Goal: Task Accomplishment & Management: Manage account settings

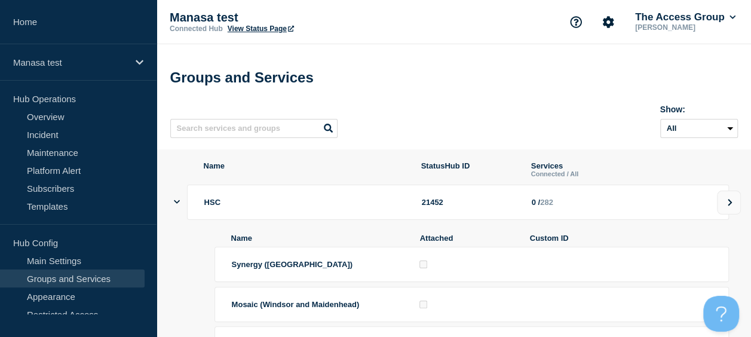
scroll to position [116, 0]
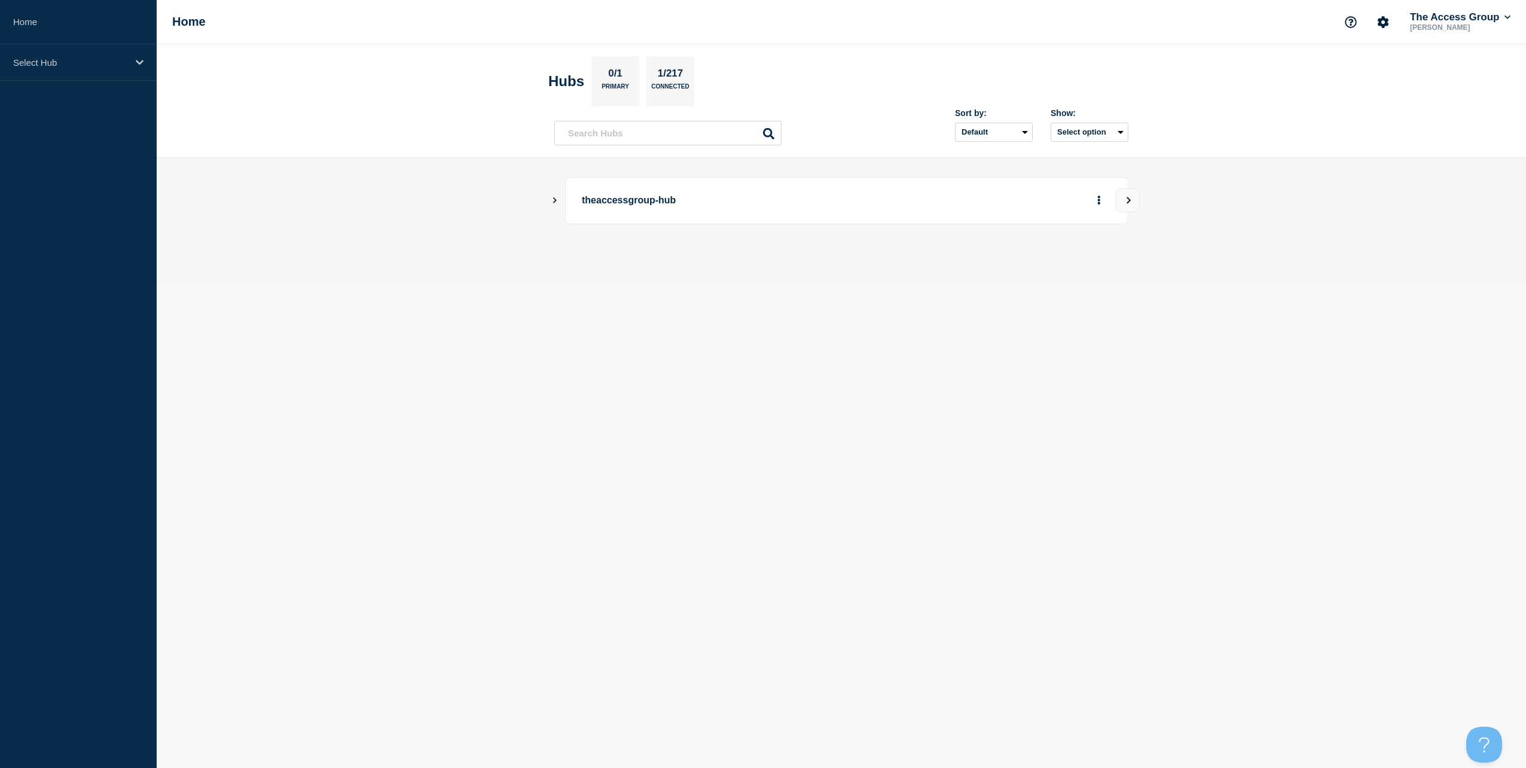
click at [554, 197] on icon "Show Connected Hubs" at bounding box center [555, 200] width 8 height 6
click at [1101, 261] on button "More actions" at bounding box center [1099, 260] width 16 height 22
click at [1087, 311] on link "View Status Page" at bounding box center [1098, 312] width 88 height 10
click at [557, 200] on icon "Show Connected Hubs" at bounding box center [555, 200] width 6 height 4
click at [133, 73] on div "Select Hub" at bounding box center [78, 62] width 157 height 36
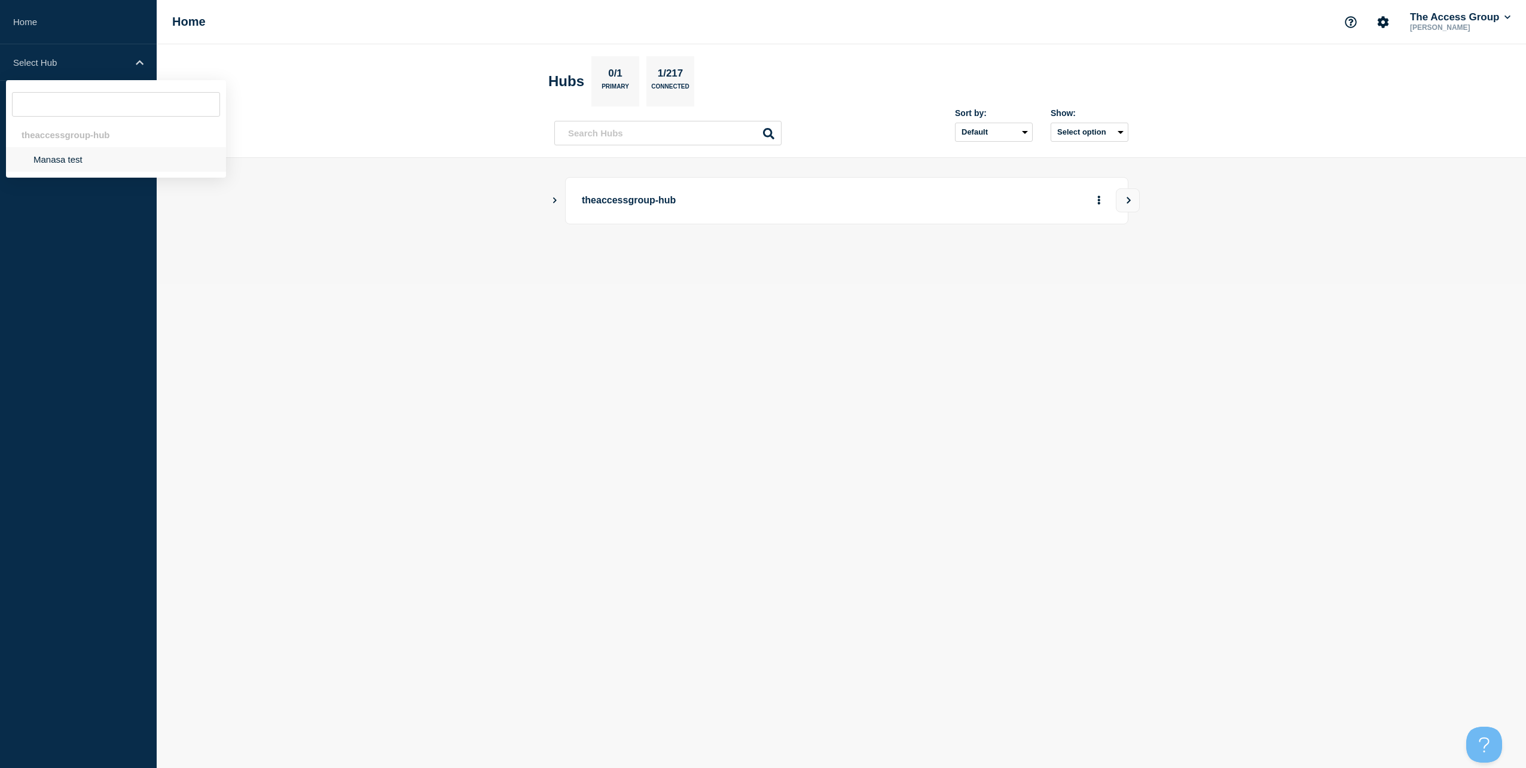
click at [91, 165] on li "Manasa test" at bounding box center [116, 159] width 220 height 25
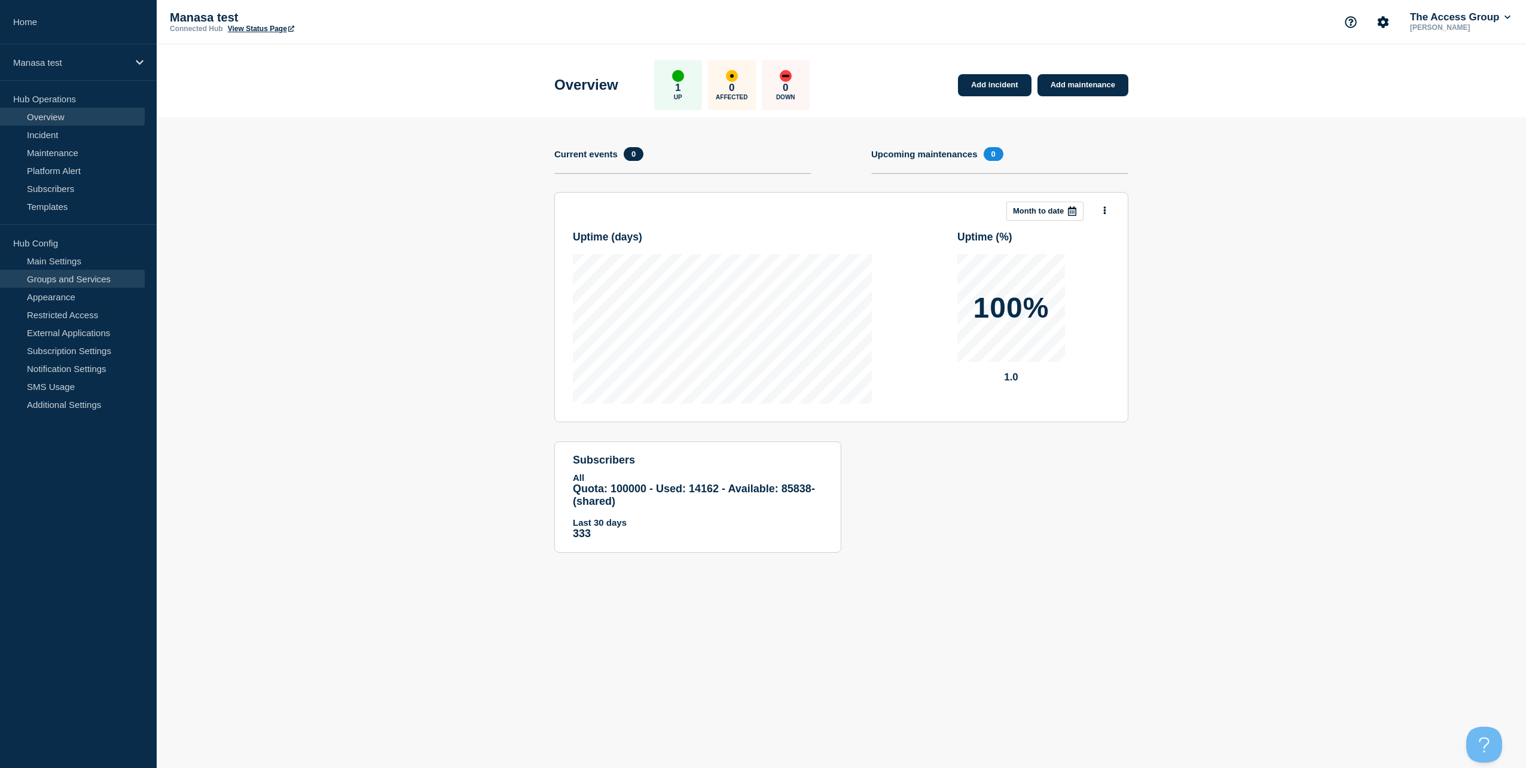
click at [72, 279] on link "Groups and Services" at bounding box center [72, 279] width 145 height 18
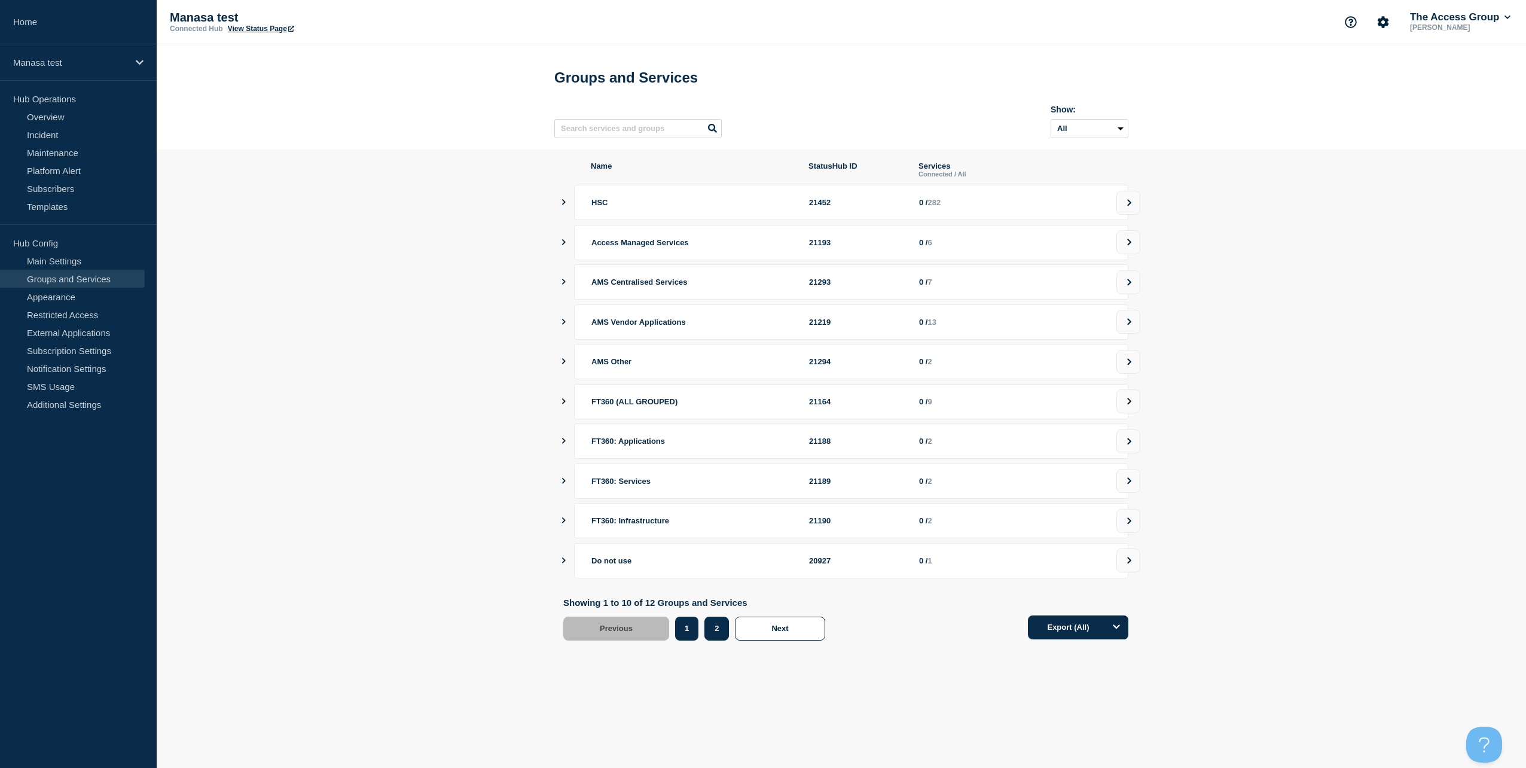
click at [711, 638] on button "2" at bounding box center [716, 628] width 25 height 24
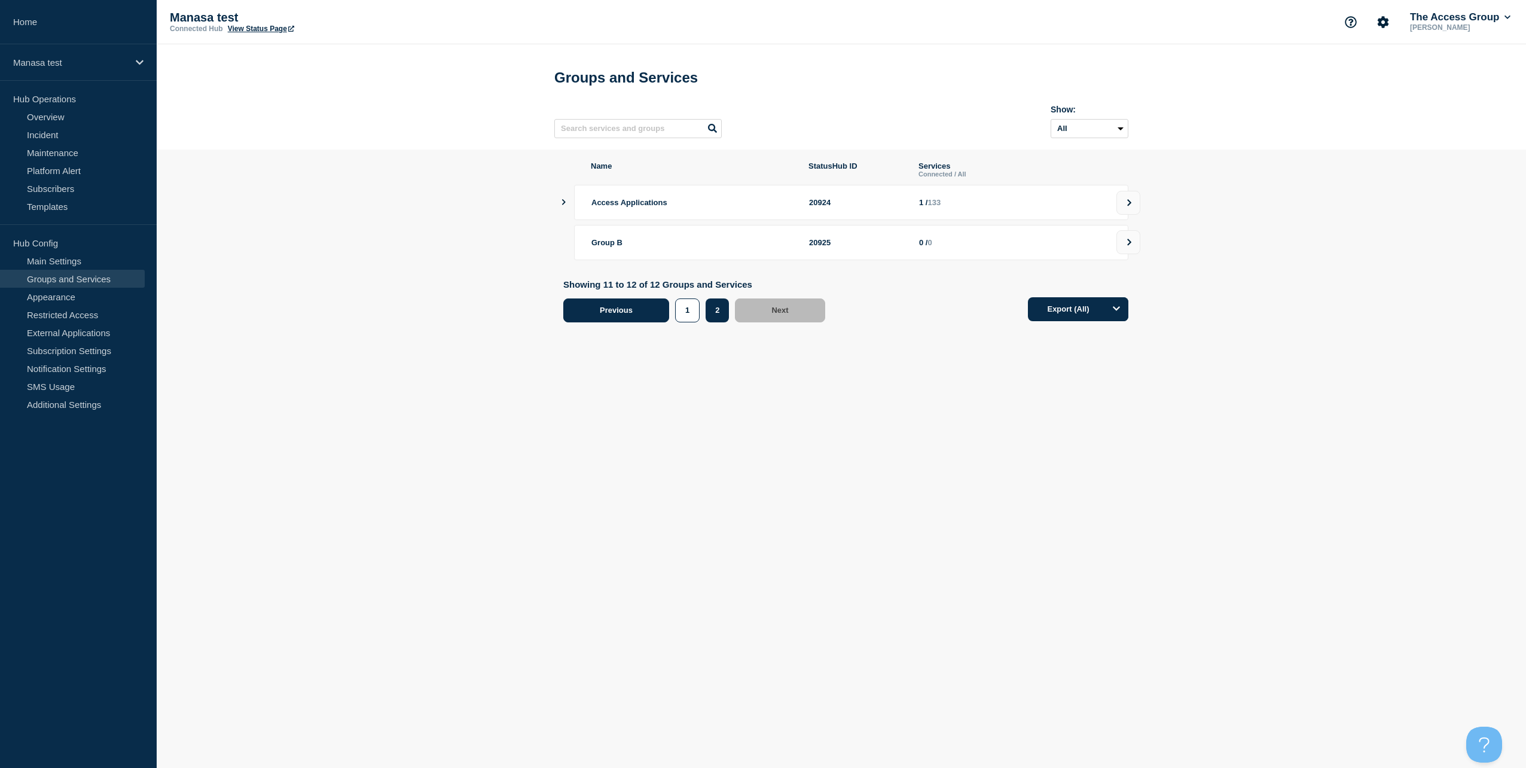
click at [601, 314] on span "Previous" at bounding box center [616, 309] width 33 height 9
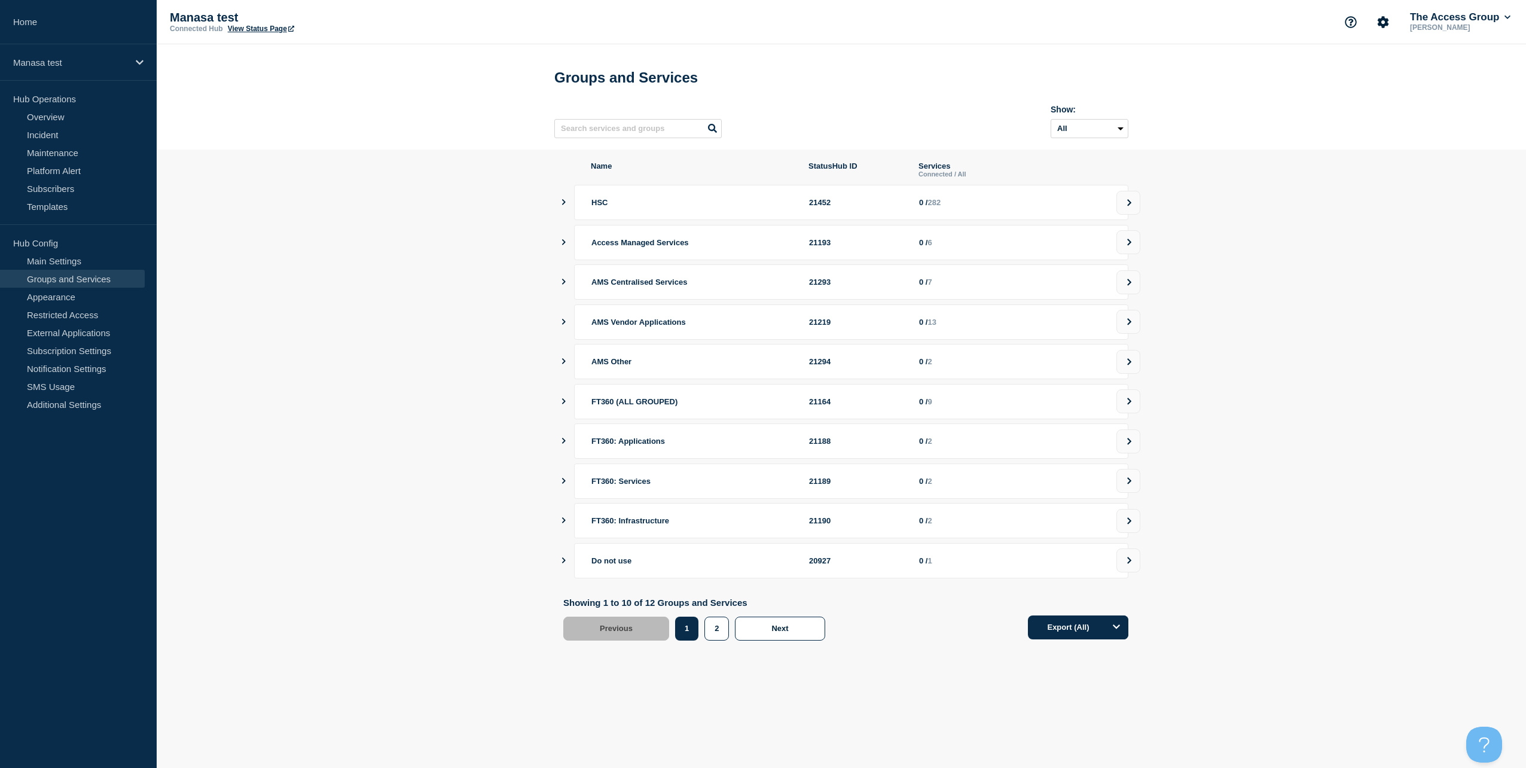
click at [600, 207] on span "HSC" at bounding box center [599, 202] width 16 height 9
click at [563, 202] on button "showServices" at bounding box center [564, 202] width 6 height 35
click at [566, 204] on icon "showServices" at bounding box center [564, 202] width 6 height 4
click at [566, 205] on icon "showServices" at bounding box center [564, 202] width 8 height 6
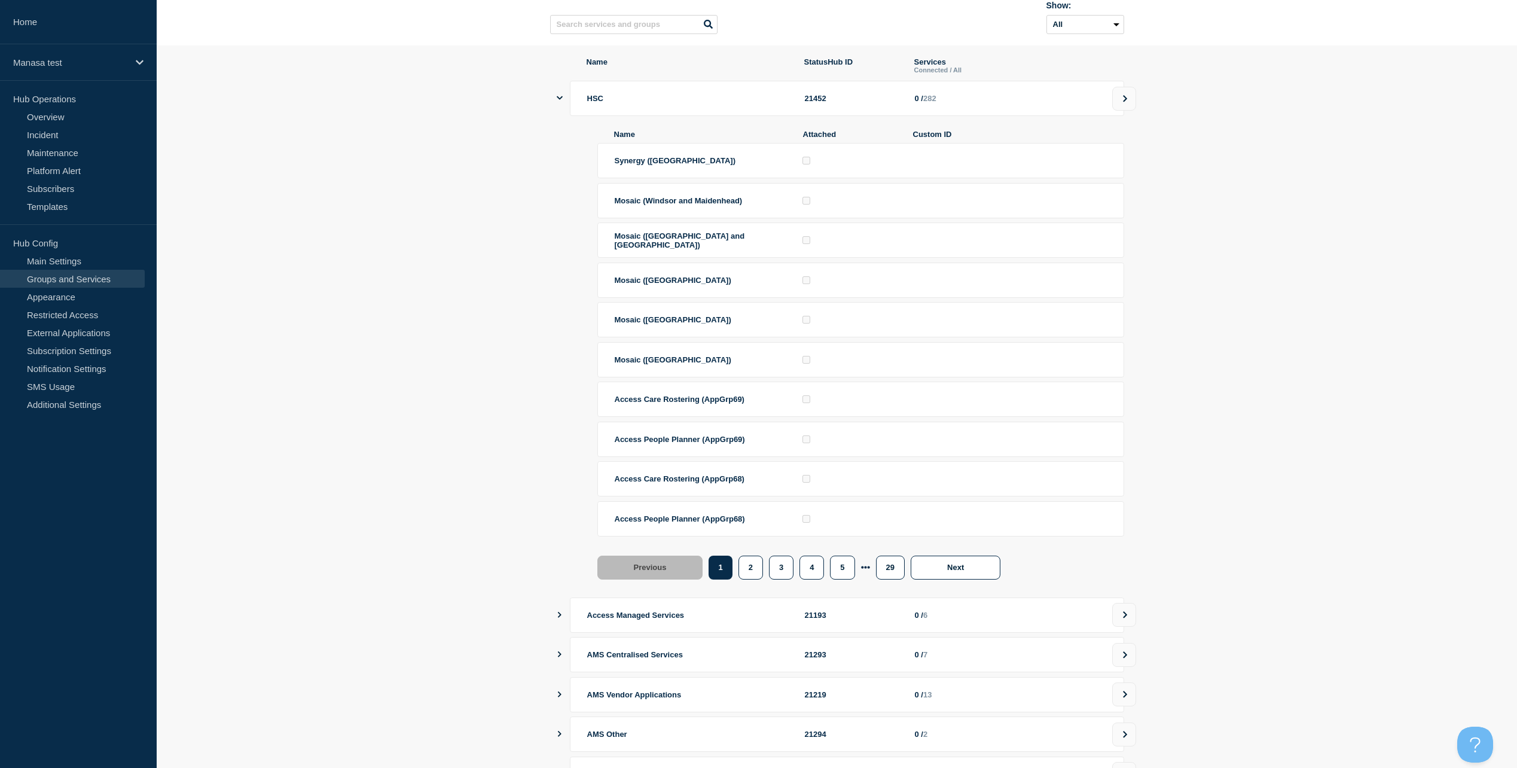
scroll to position [120, 0]
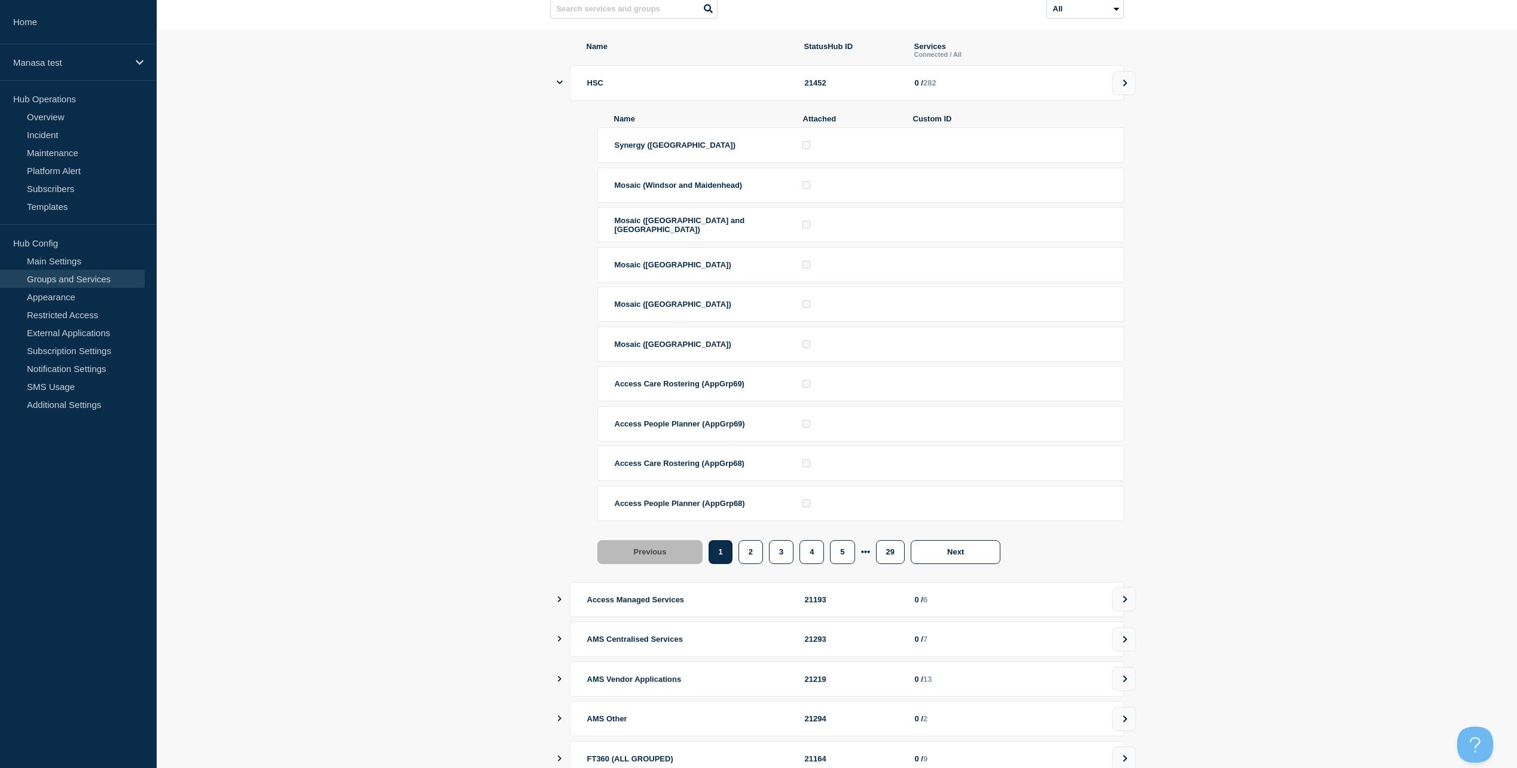
click at [665, 200] on li "Mosaic (Windsor and Maidenhead)" at bounding box center [860, 184] width 527 height 35
click at [666, 189] on span "Mosaic (Windsor and Maidenhead)" at bounding box center [679, 185] width 128 height 9
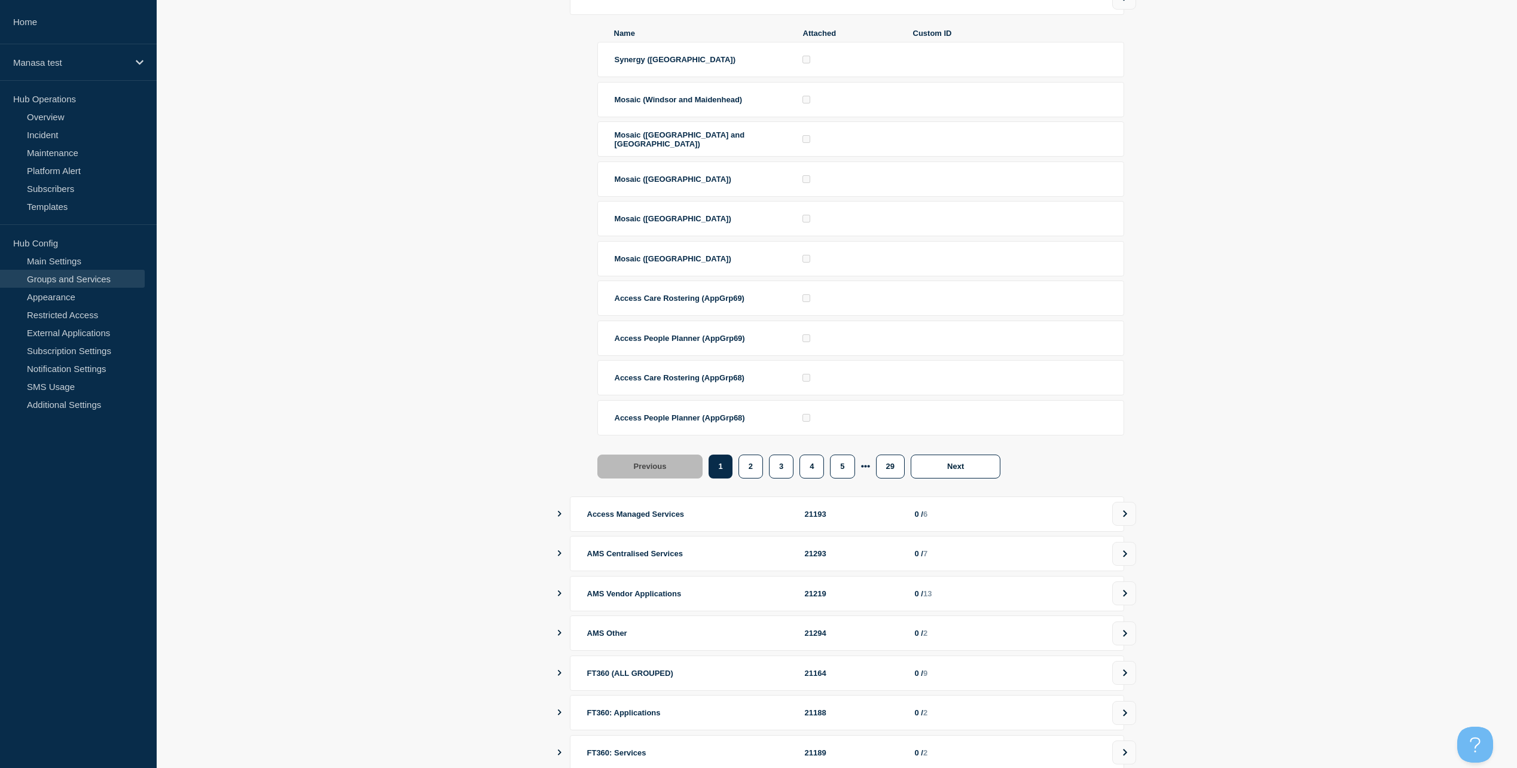
scroll to position [239, 0]
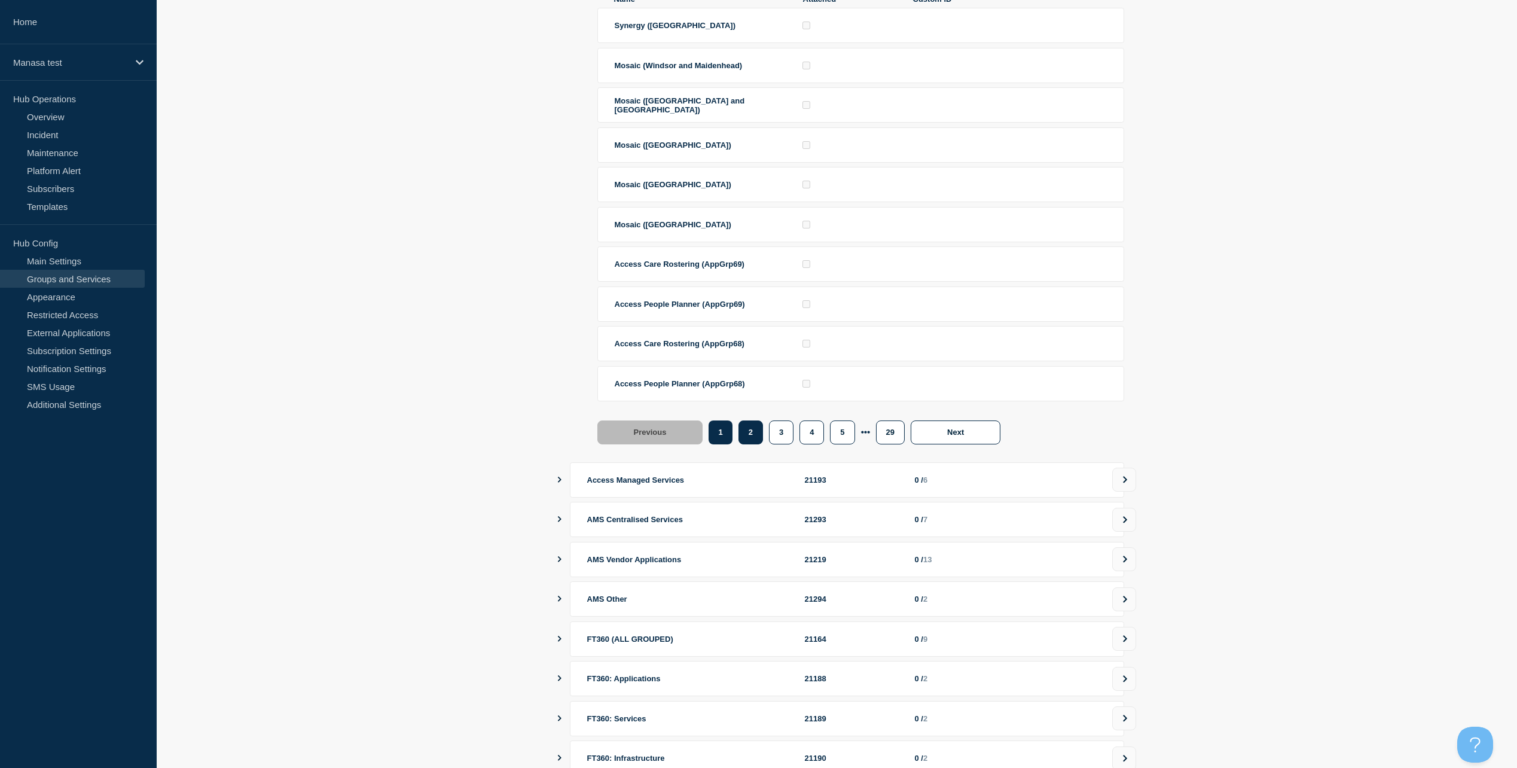
click at [754, 437] on button "2" at bounding box center [750, 432] width 25 height 24
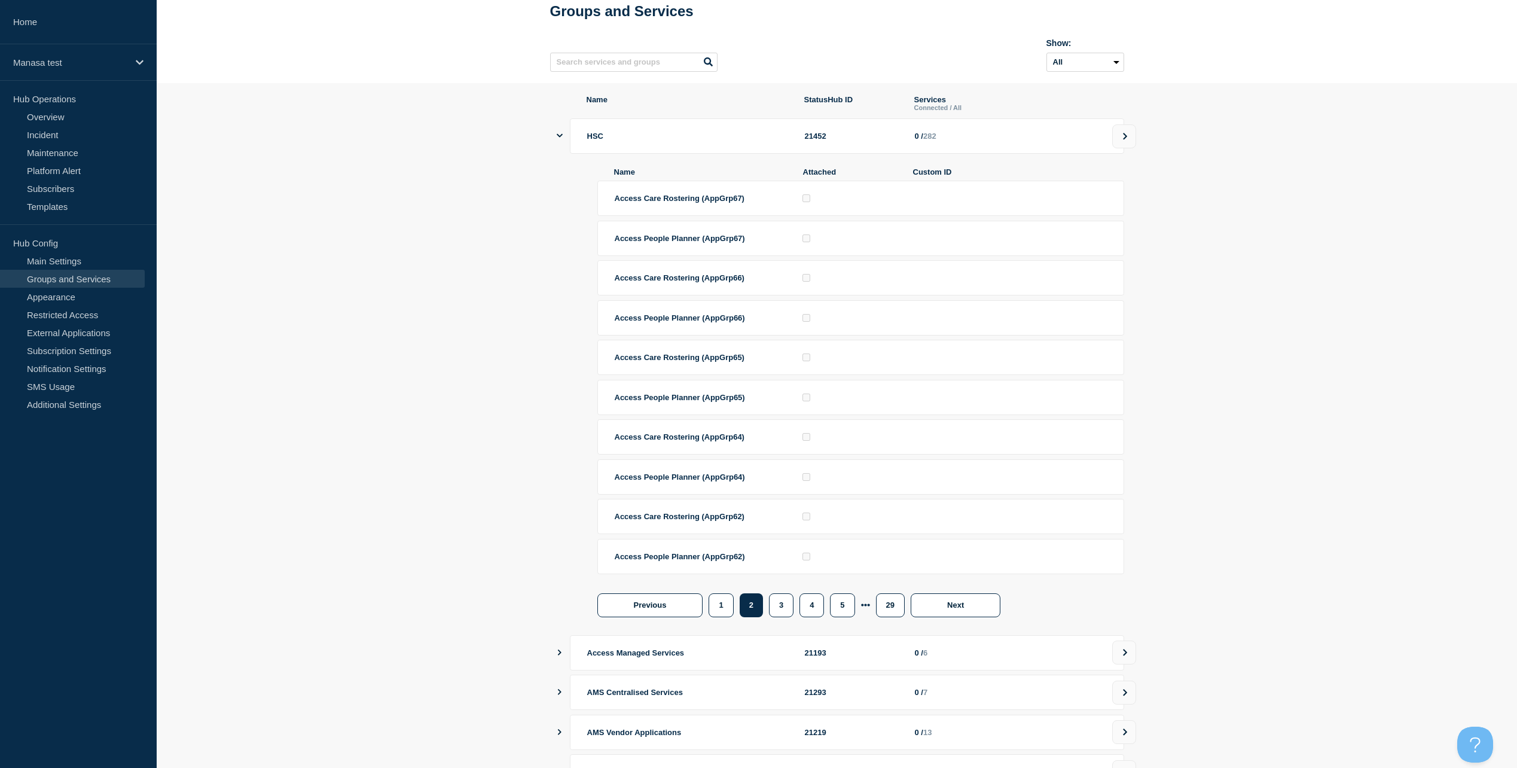
scroll to position [60, 0]
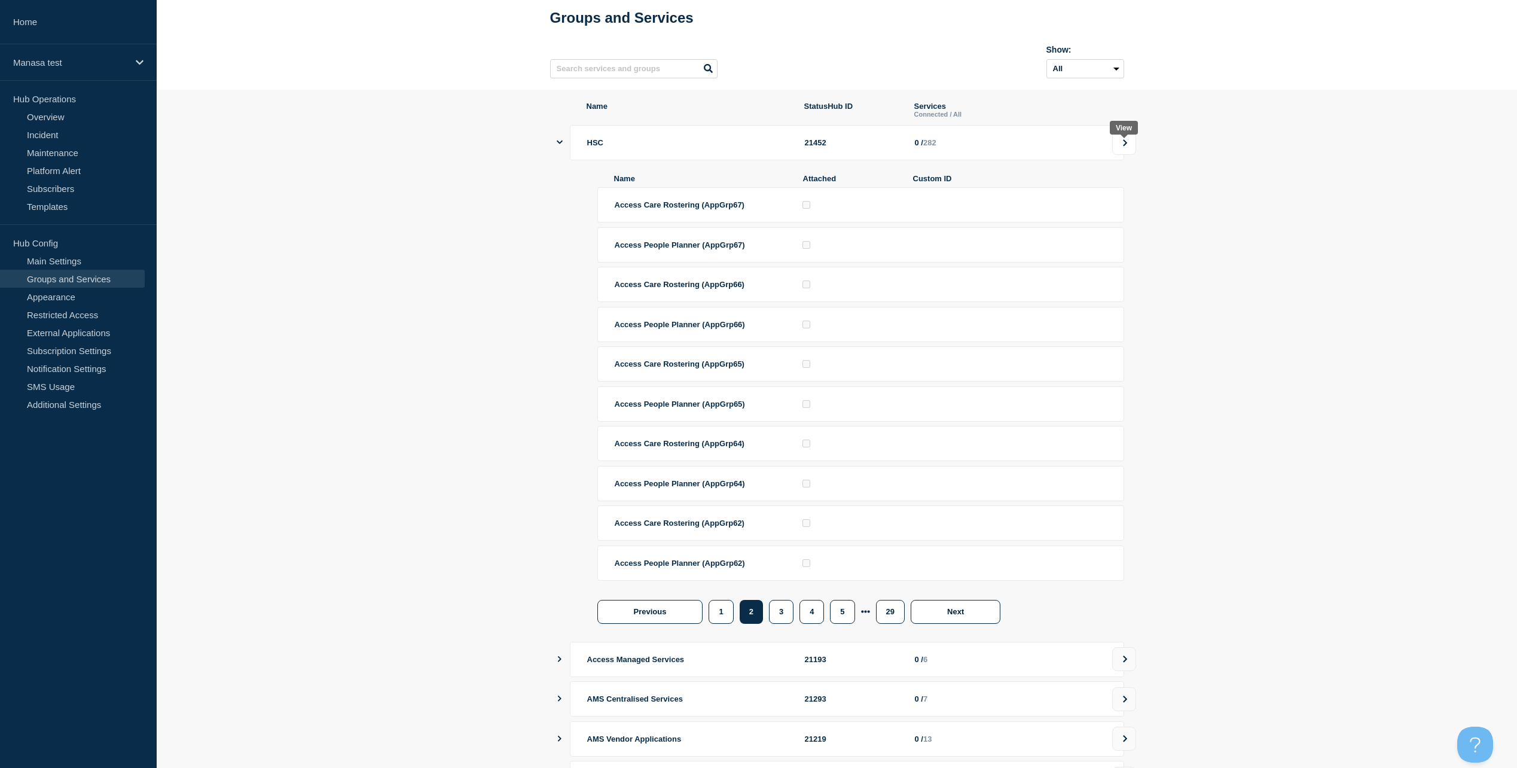
click at [1127, 146] on icon at bounding box center [1125, 142] width 8 height 7
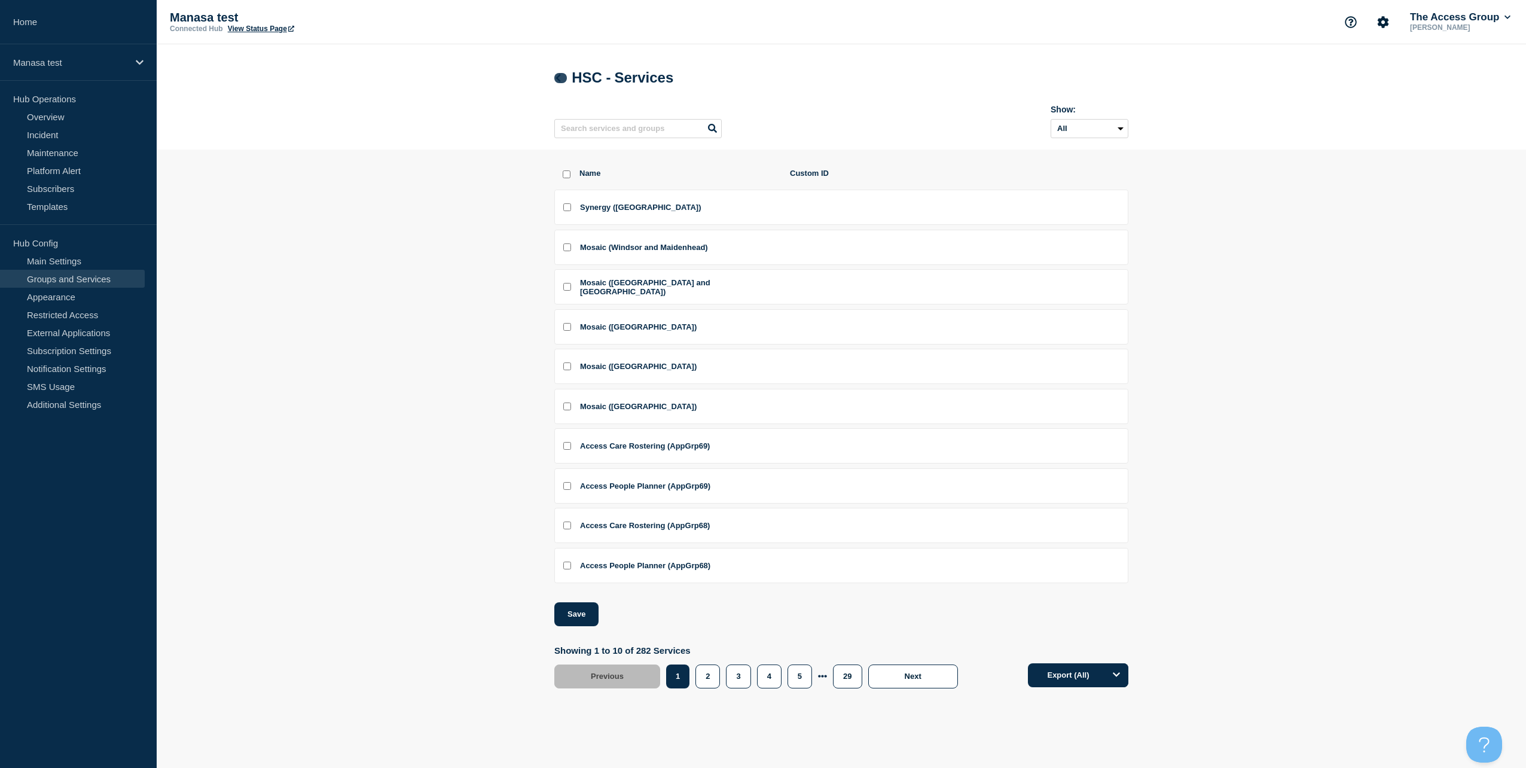
click at [563, 80] on icon at bounding box center [558, 78] width 9 height 8
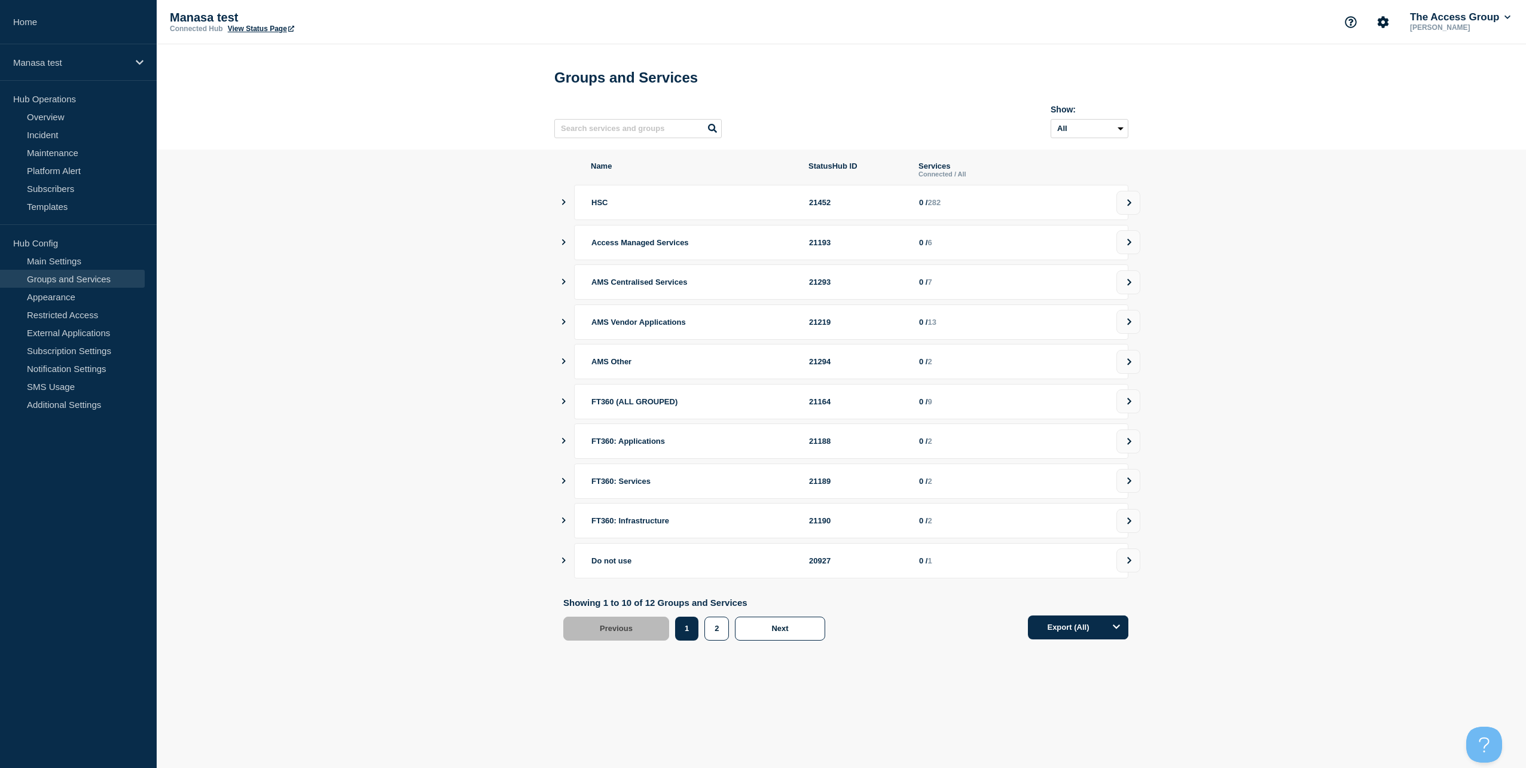
click at [565, 245] on icon "showServices" at bounding box center [564, 242] width 4 height 6
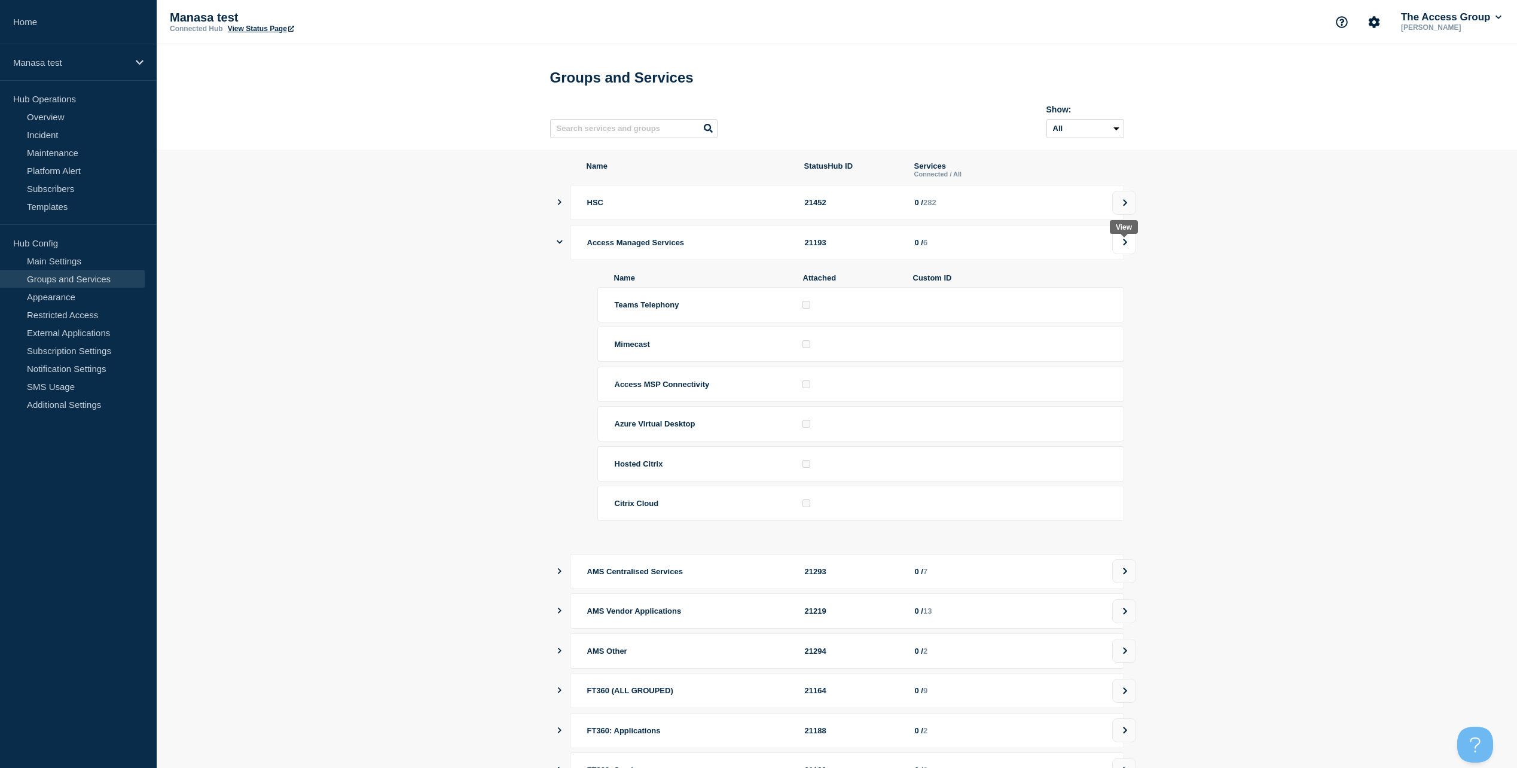
click at [1126, 245] on icon at bounding box center [1125, 242] width 4 height 7
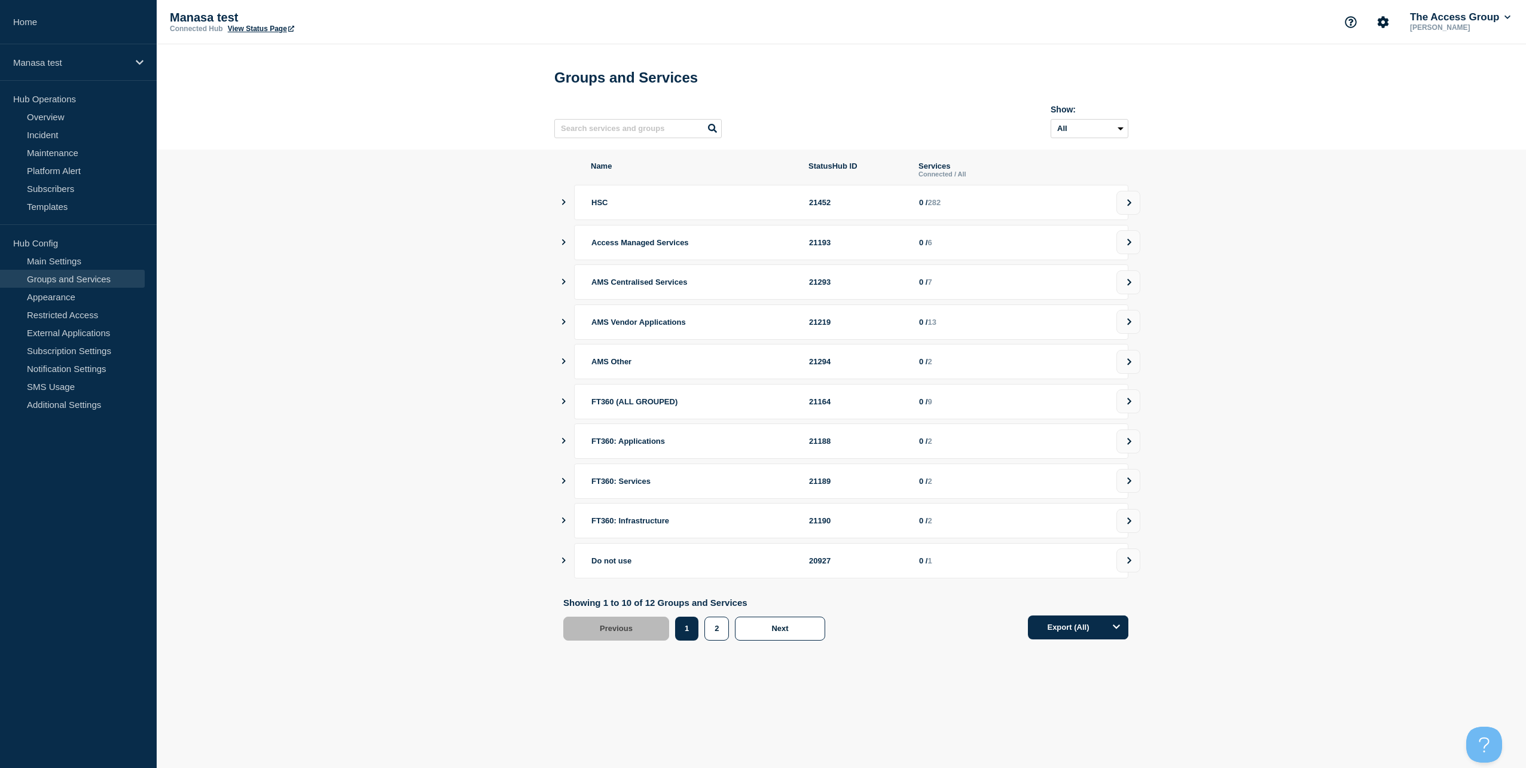
click at [601, 326] on span "AMS Vendor Applications" at bounding box center [638, 321] width 94 height 9
click at [567, 331] on div "AMS Vendor Applications 21219 0 / 13" at bounding box center [845, 321] width 565 height 35
click at [564, 325] on icon "showServices" at bounding box center [564, 322] width 8 height 6
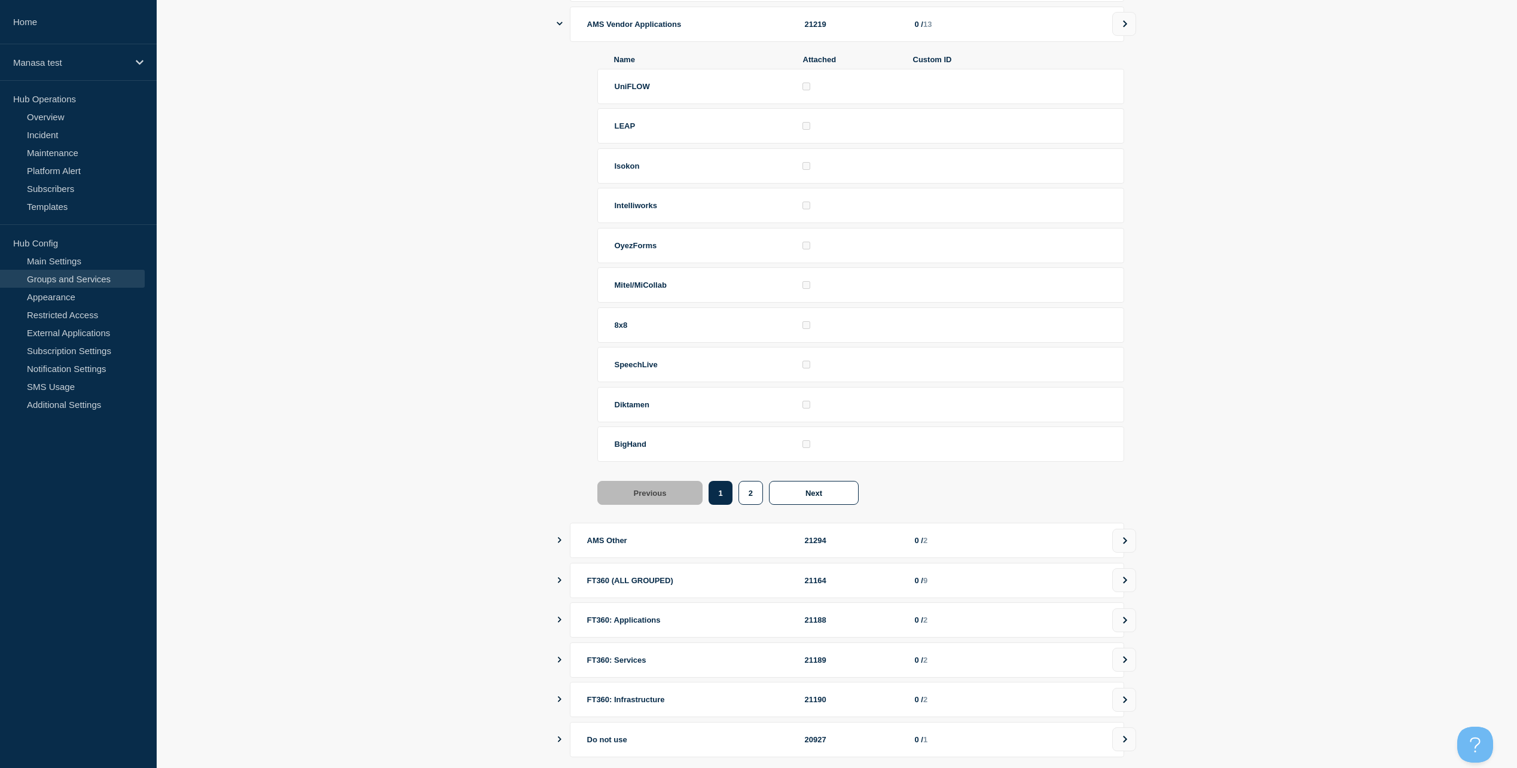
scroll to position [299, 0]
click at [633, 368] on span "SpeechLive" at bounding box center [636, 363] width 43 height 9
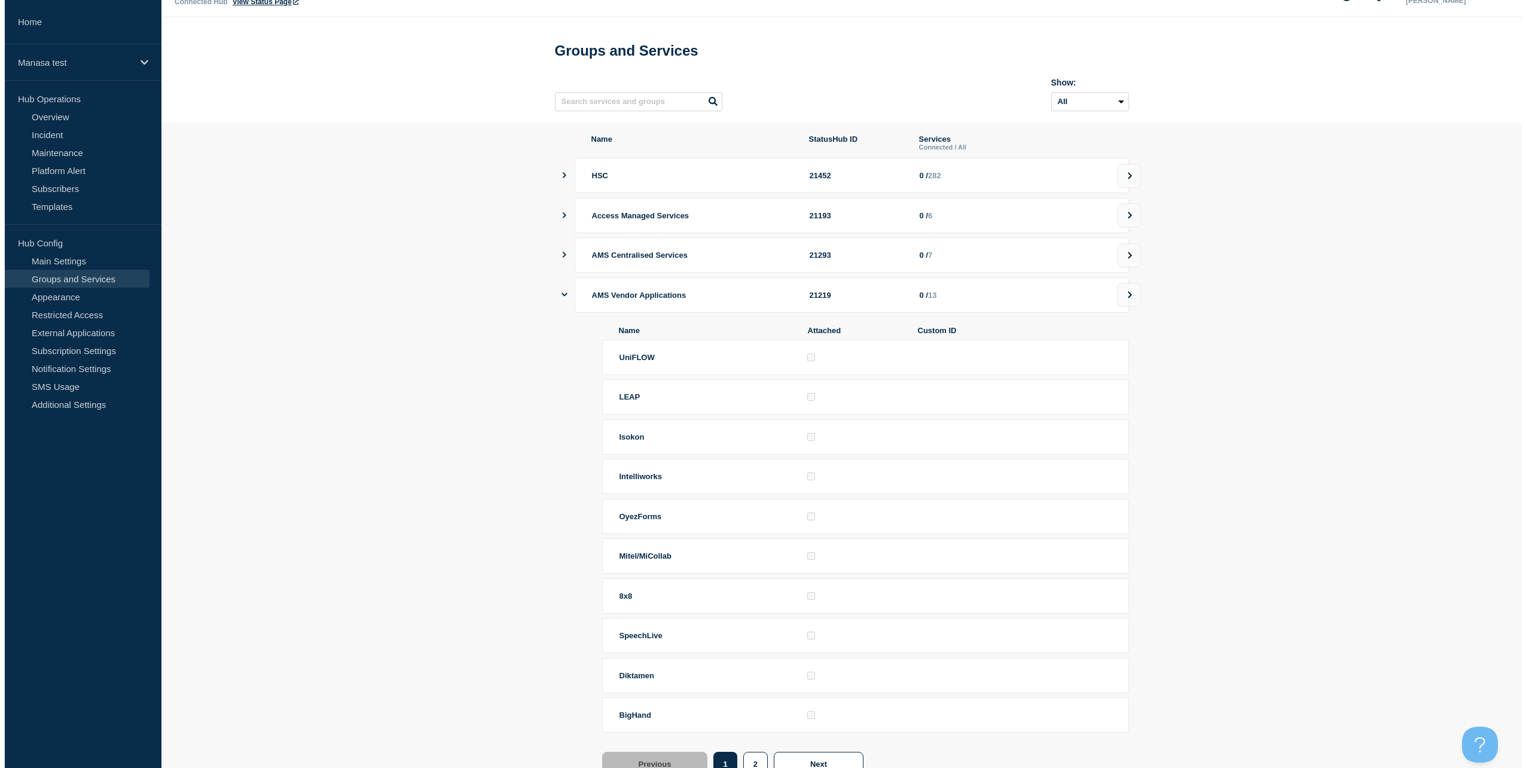
scroll to position [0, 0]
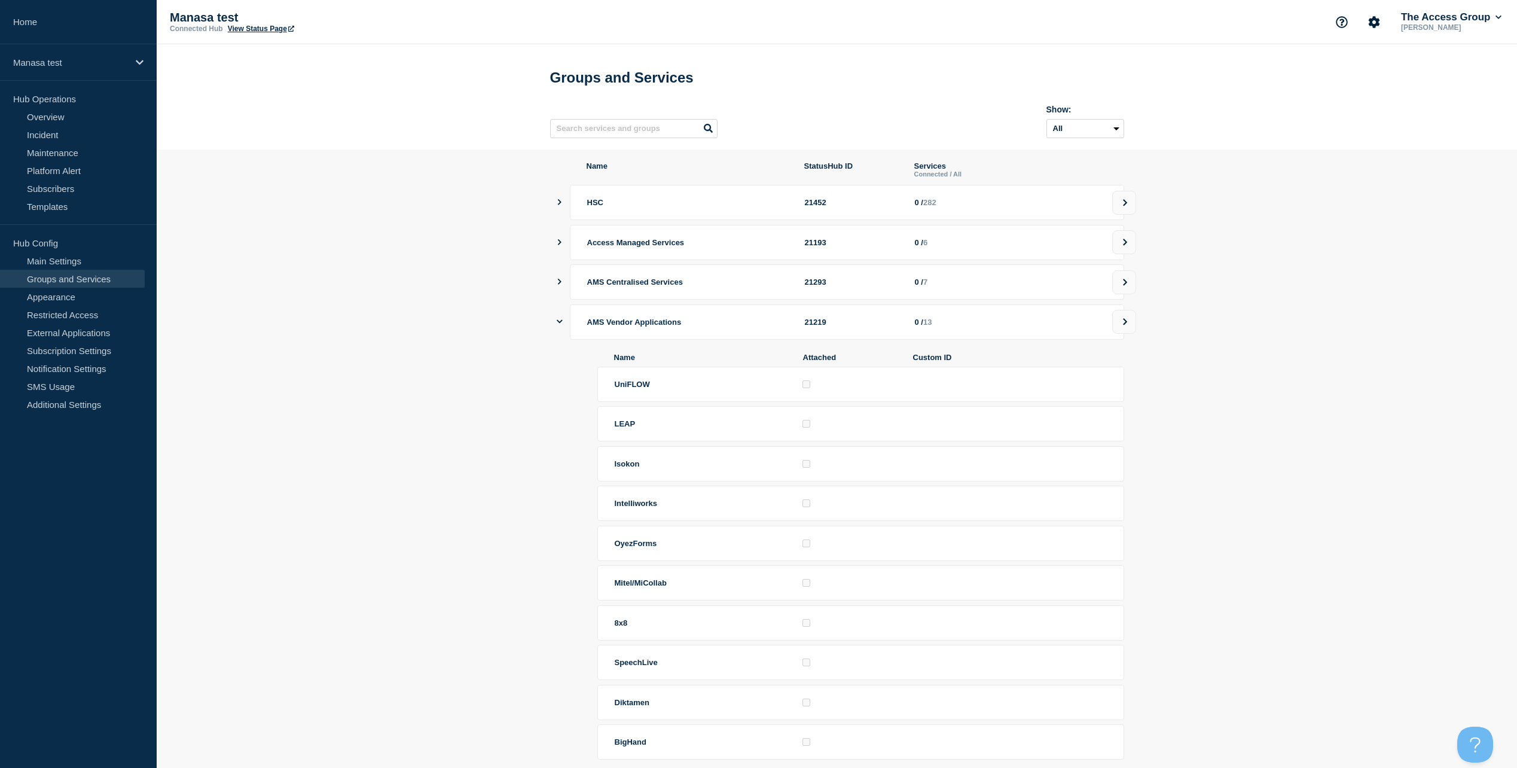
click at [555, 329] on div "Name StatusHub ID Services Connected / All HSC 21452 0 / 282 Access Managed Ser…" at bounding box center [837, 638] width 574 height 955
click at [559, 323] on icon "showServices" at bounding box center [560, 322] width 6 height 4
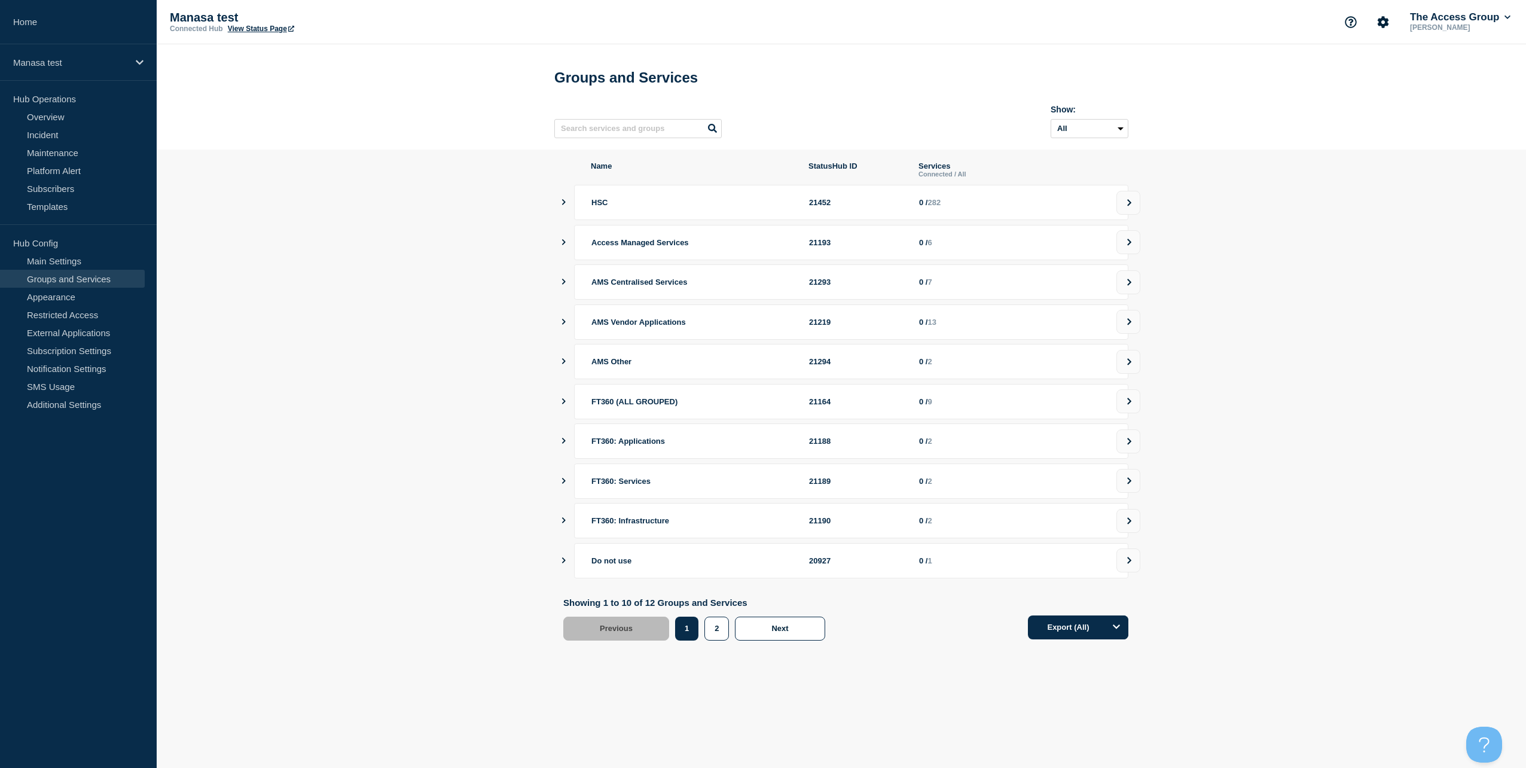
click at [648, 453] on div "FT360: Applications 21188 0 / 2" at bounding box center [851, 440] width 554 height 35
click at [1128, 444] on icon at bounding box center [1129, 441] width 4 height 7
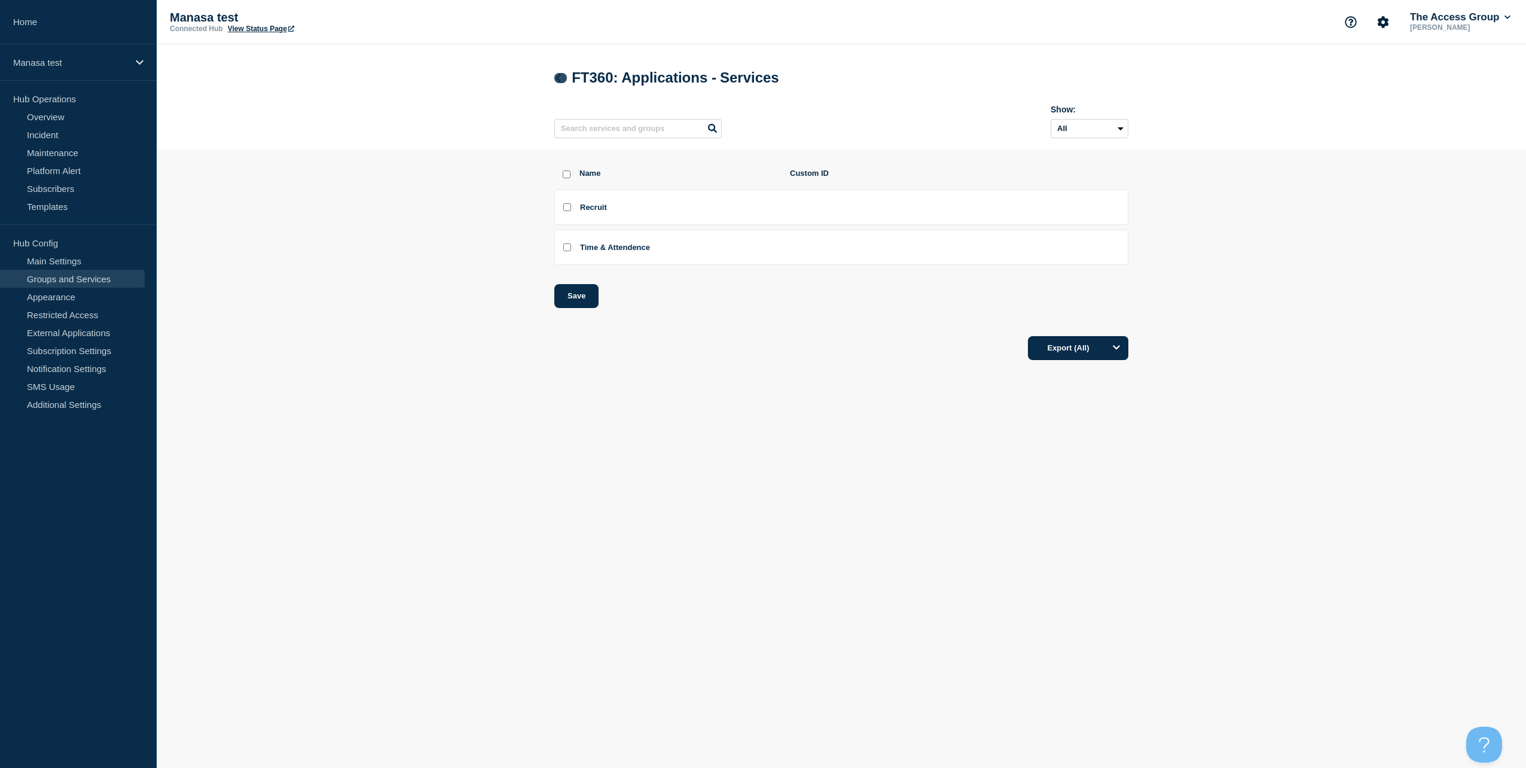
click at [560, 77] on icon at bounding box center [558, 78] width 5 height 8
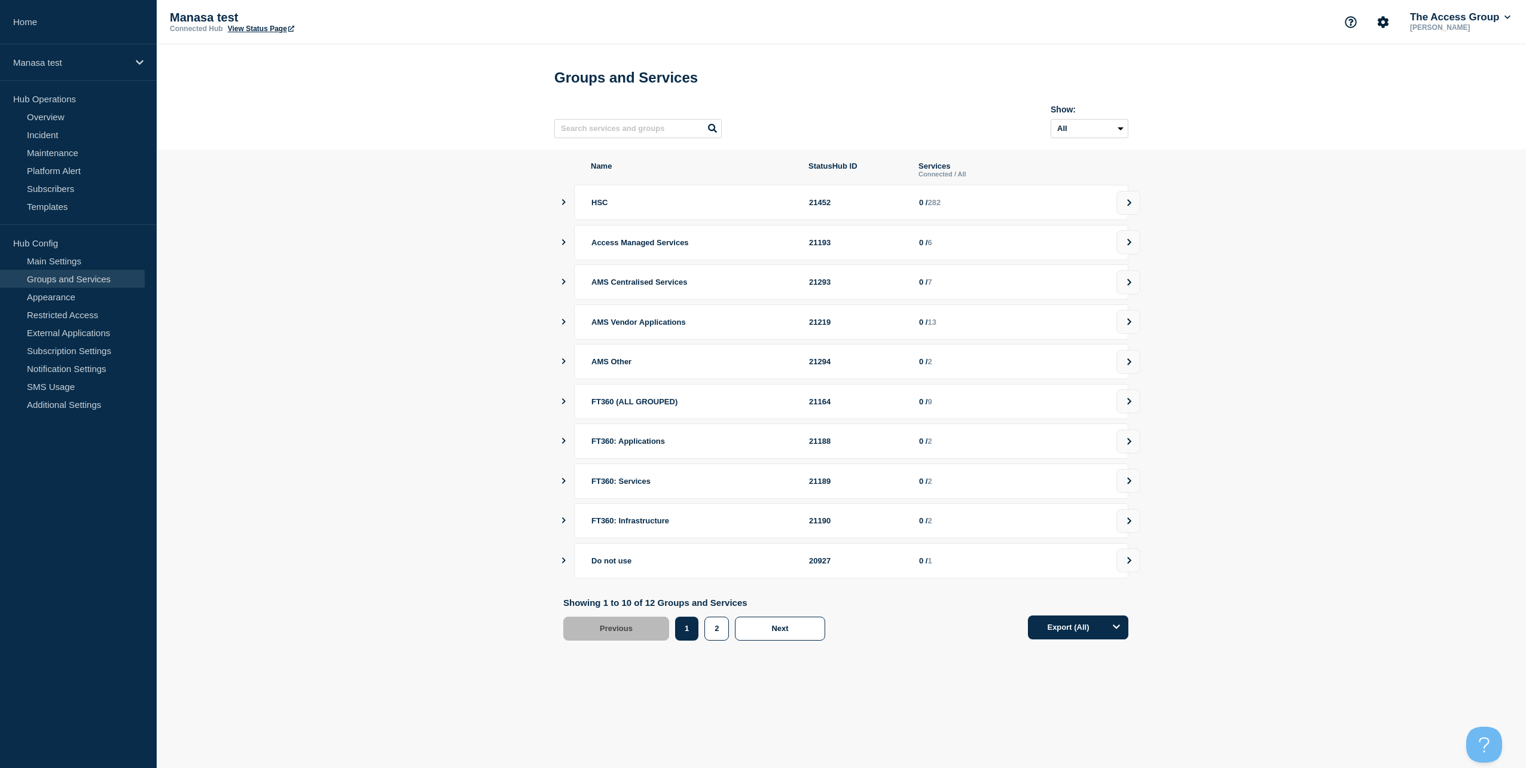
click at [564, 444] on icon "showServices" at bounding box center [564, 441] width 8 height 6
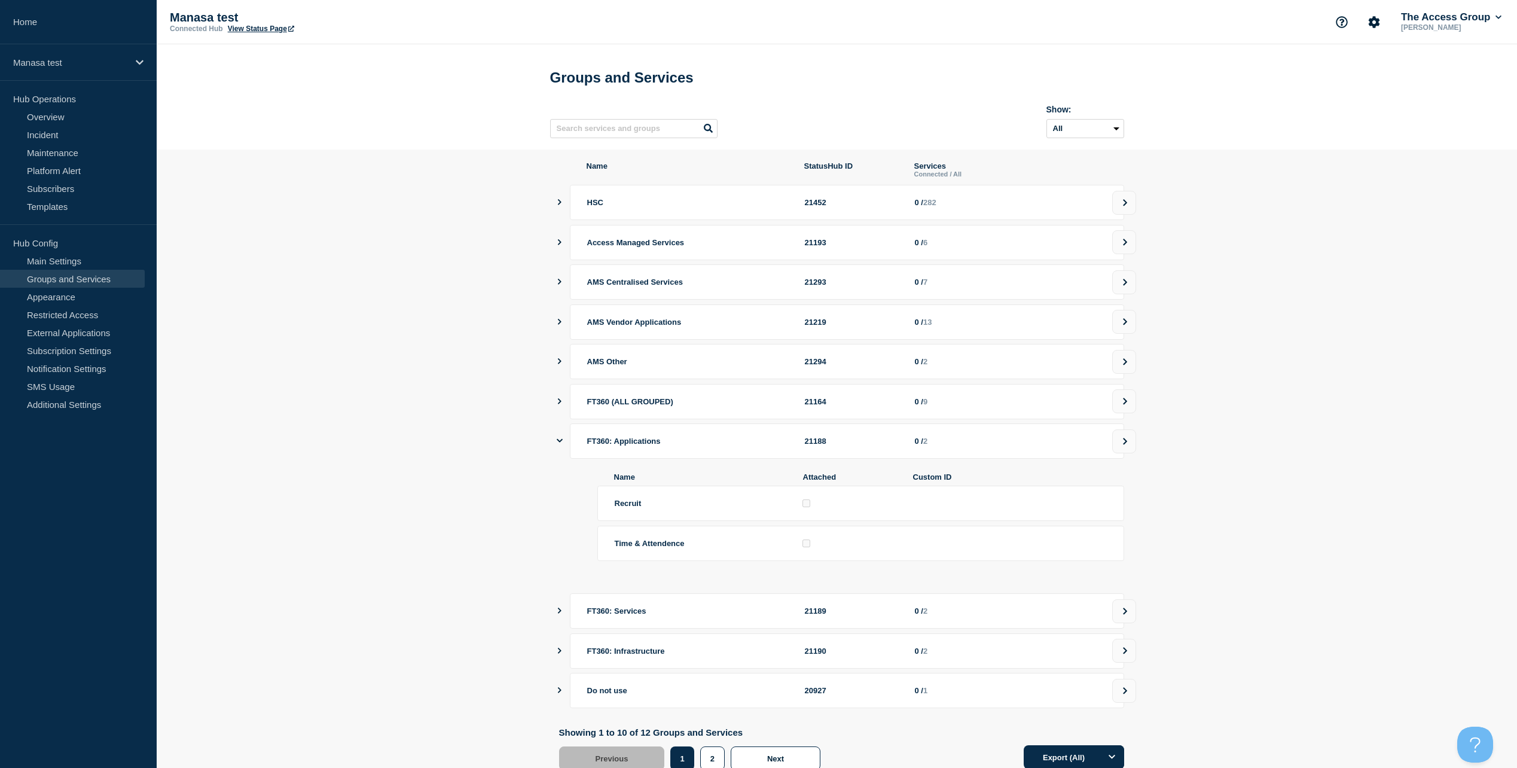
click at [564, 445] on div "FT360: Applications 21188 0 / 2" at bounding box center [841, 440] width 565 height 35
click at [558, 444] on icon "showServices" at bounding box center [560, 440] width 6 height 8
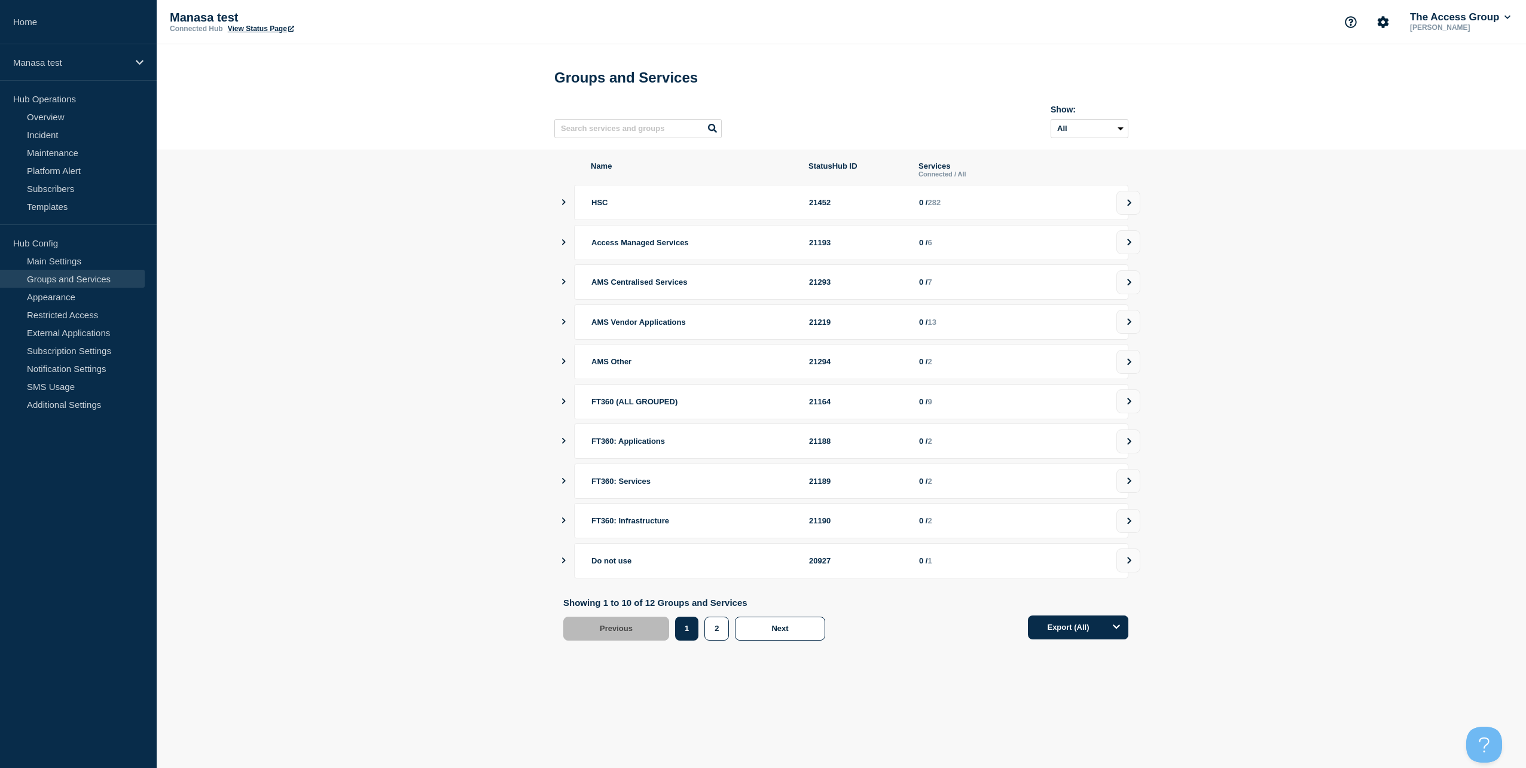
click at [561, 285] on icon "showServices" at bounding box center [564, 282] width 8 height 6
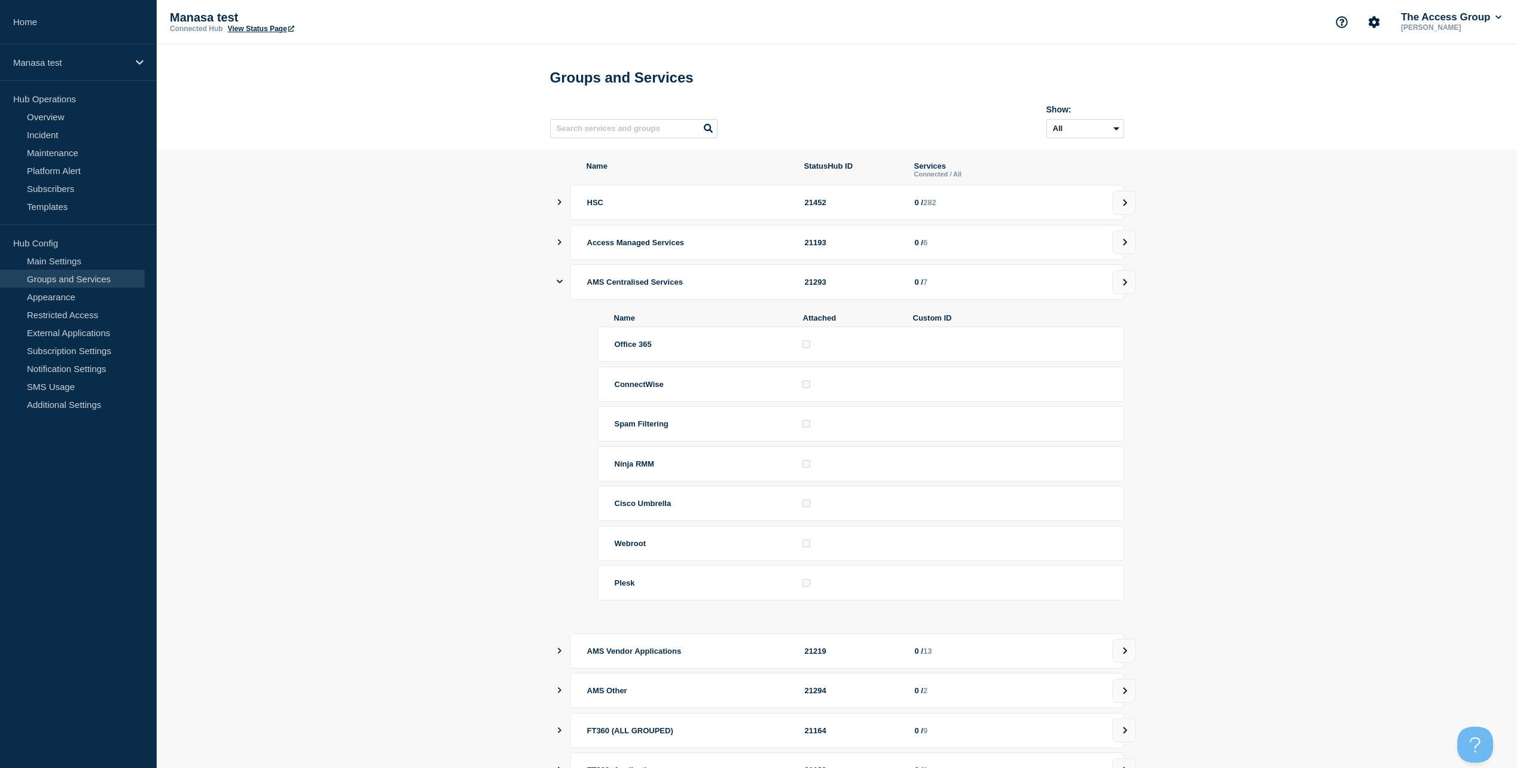
click at [561, 285] on icon "showServices" at bounding box center [560, 281] width 6 height 8
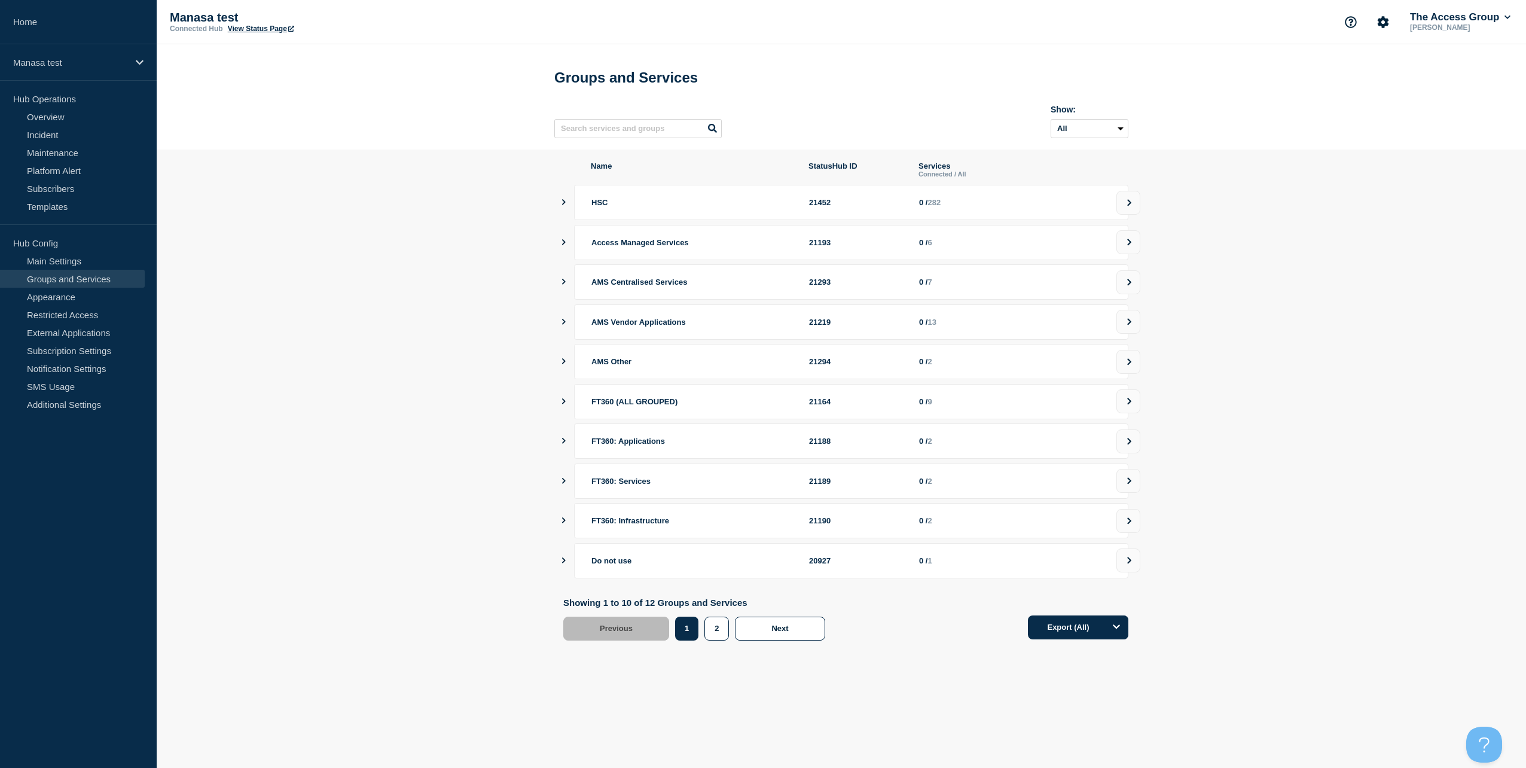
click at [563, 325] on icon "showServices" at bounding box center [564, 322] width 4 height 6
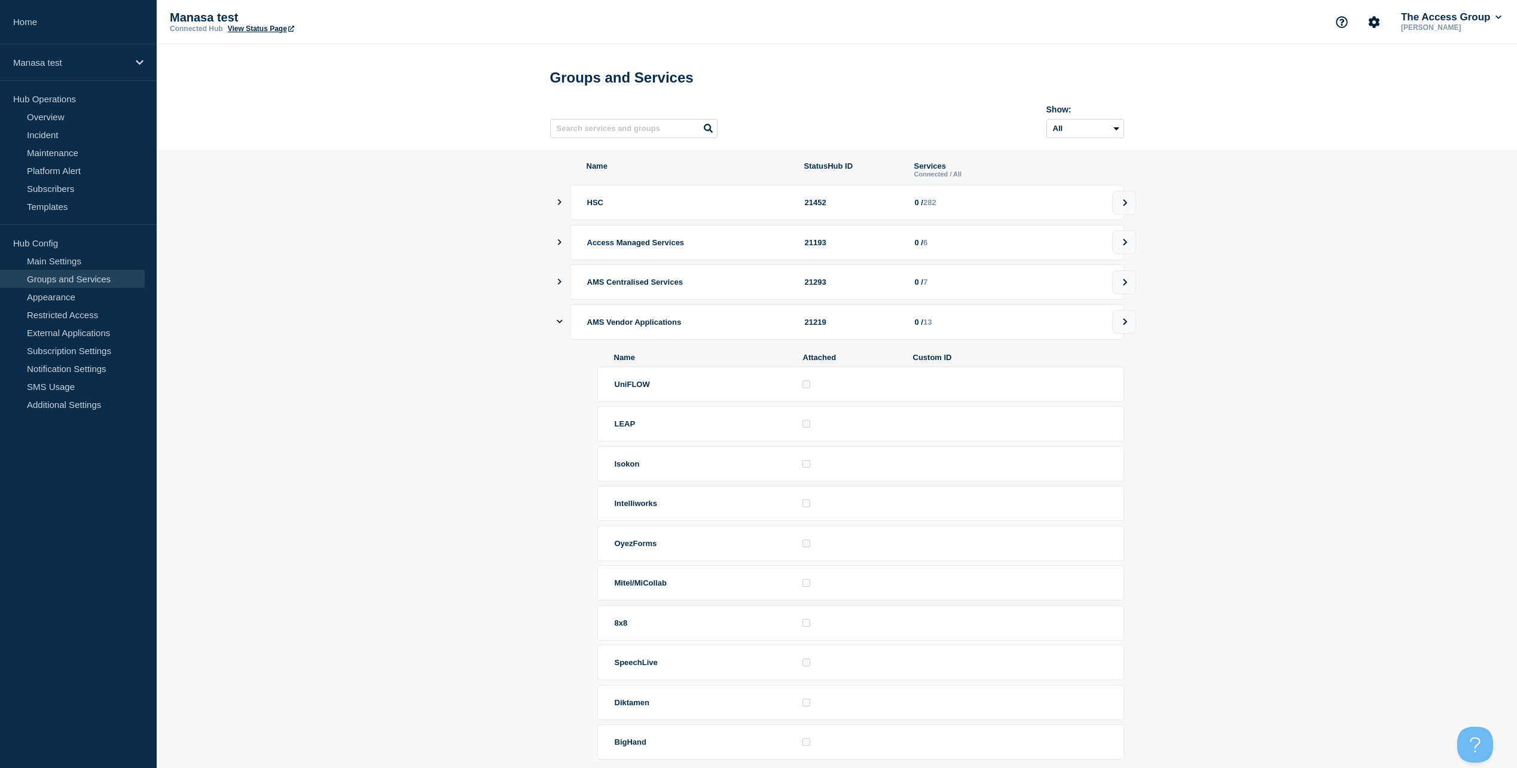
click at [563, 330] on div "AMS Vendor Applications 21219 0 / 13" at bounding box center [841, 321] width 565 height 35
click at [558, 322] on button "showServices" at bounding box center [560, 321] width 6 height 35
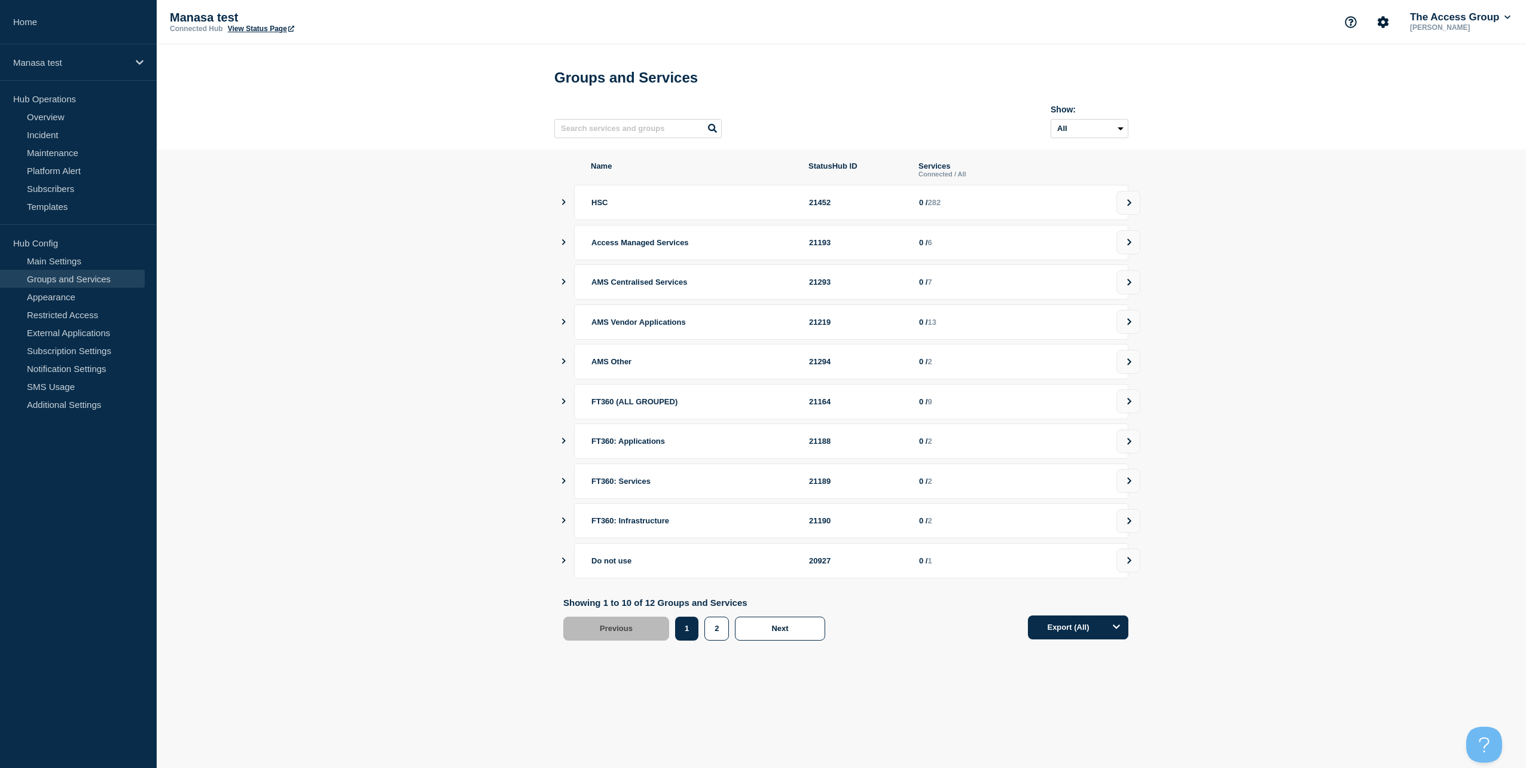
click at [821, 326] on div "21219" at bounding box center [857, 321] width 96 height 9
click at [1131, 325] on icon at bounding box center [1129, 321] width 8 height 7
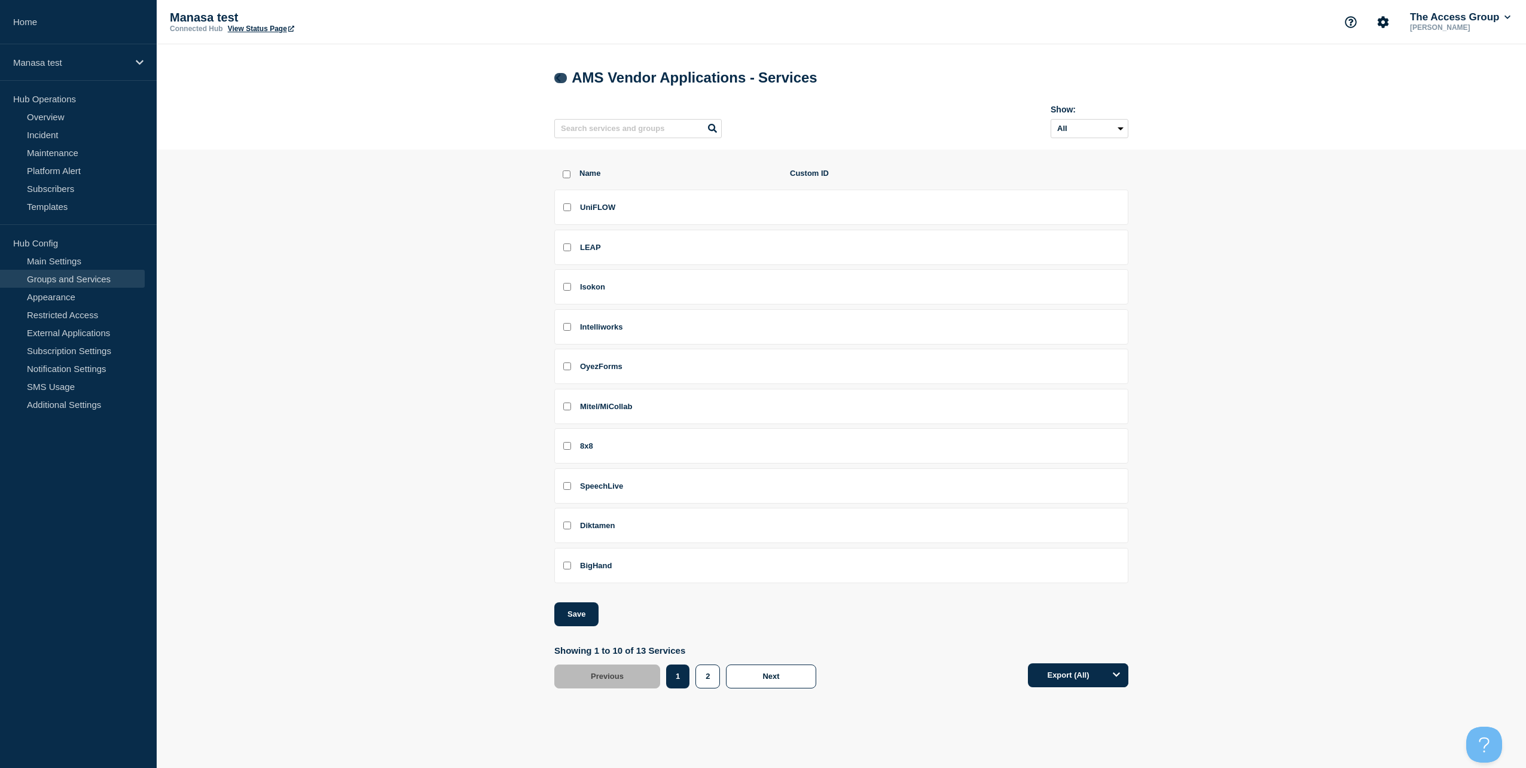
click at [560, 81] on icon at bounding box center [558, 78] width 9 height 8
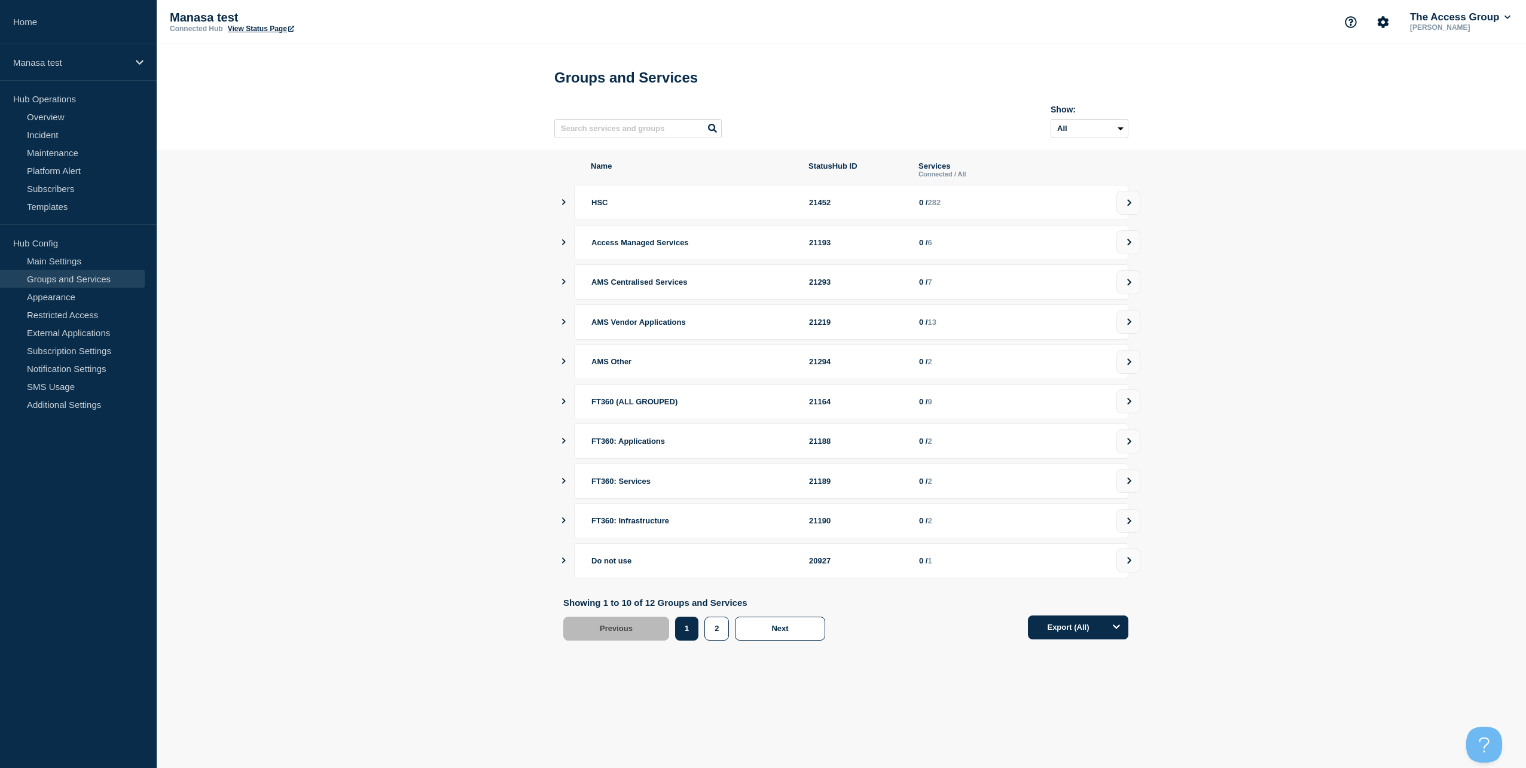
click at [561, 245] on icon "showServices" at bounding box center [564, 242] width 8 height 6
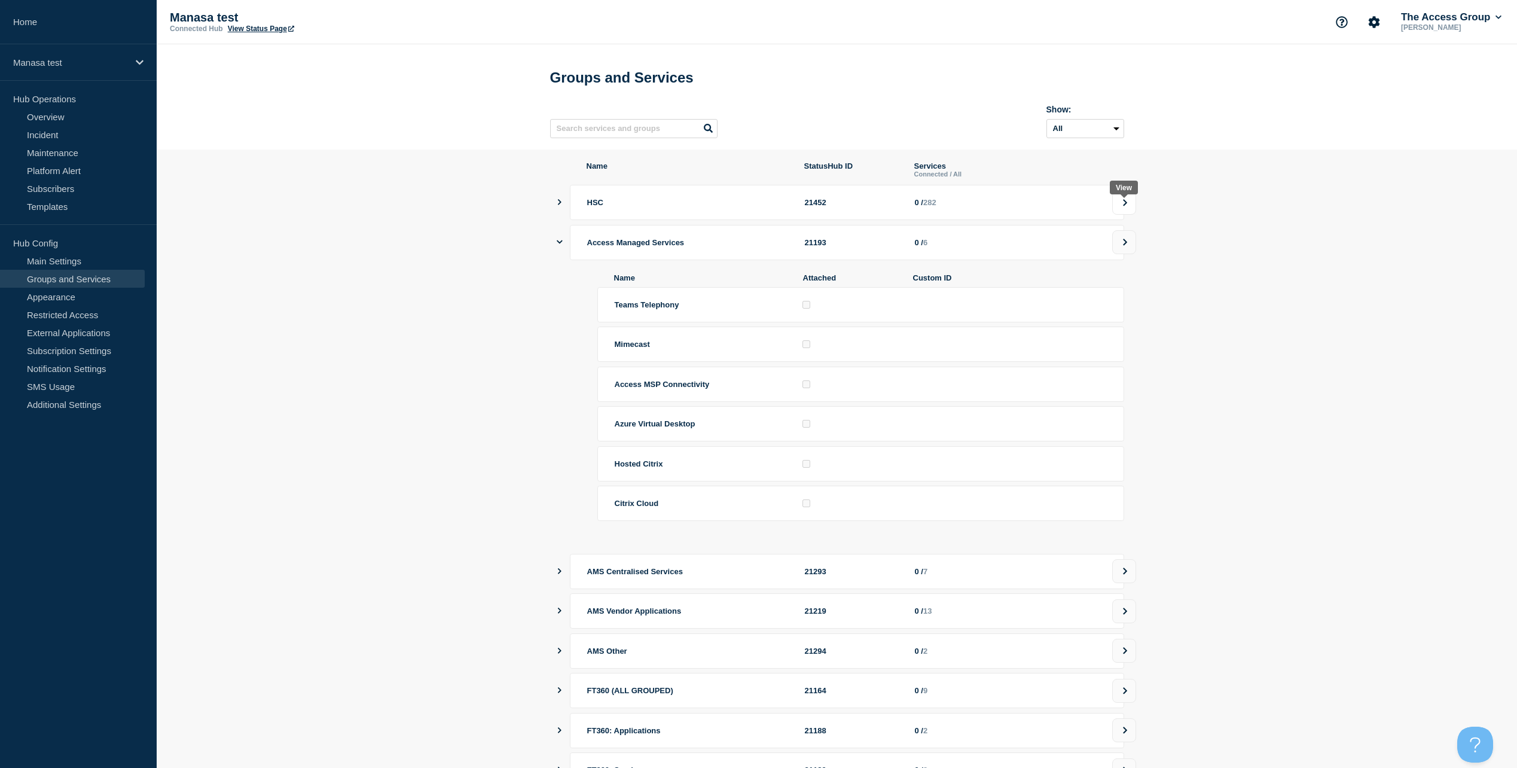
click at [1122, 206] on icon at bounding box center [1125, 202] width 8 height 7
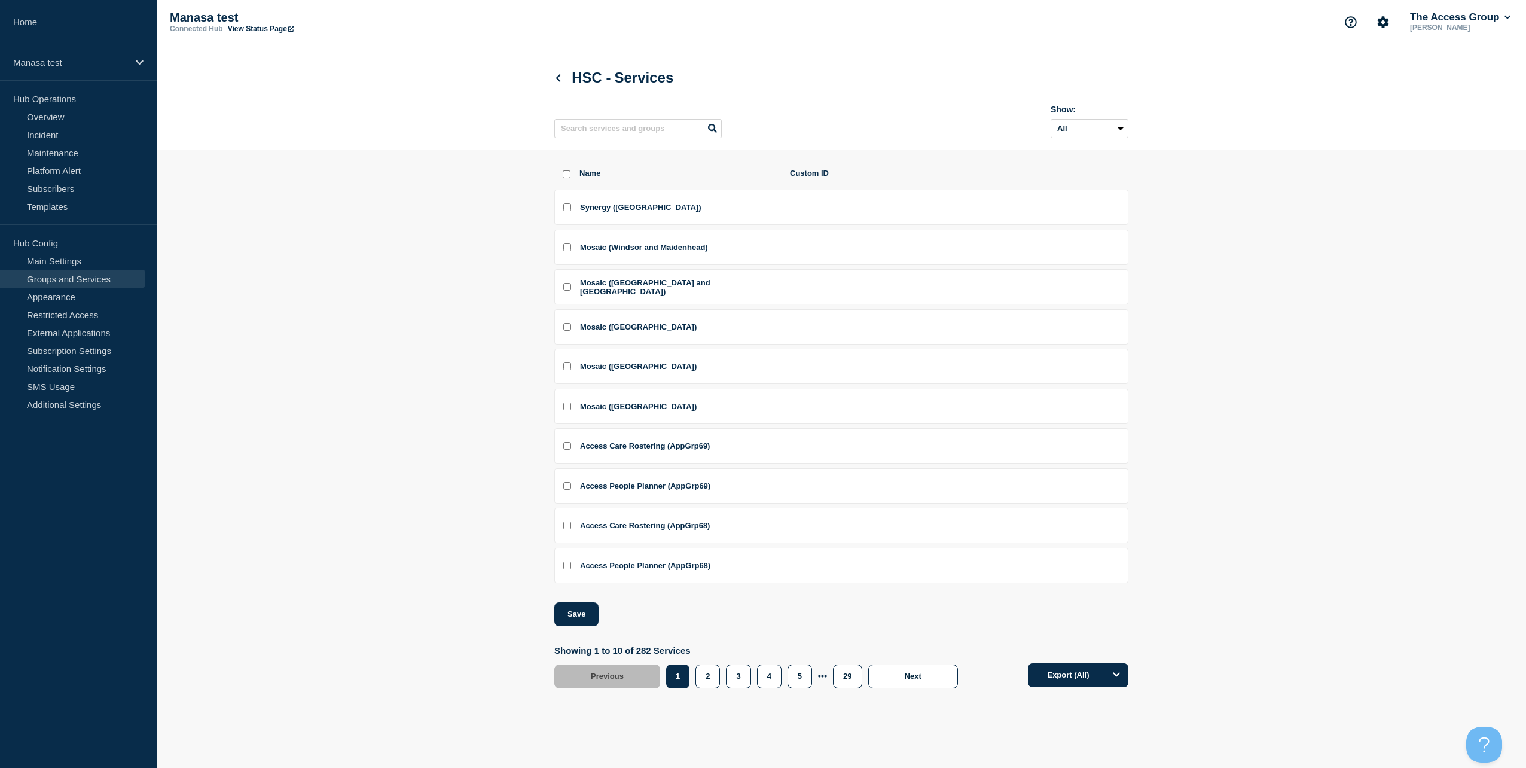
click at [570, 249] on input "Mosaic (Windsor and Maidenhead) checkbox" at bounding box center [567, 247] width 8 height 8
click at [566, 248] on input "Mosaic (Windsor and Maidenhead) checkbox" at bounding box center [567, 247] width 8 height 8
checkbox input "false"
click at [559, 80] on icon at bounding box center [558, 78] width 9 height 8
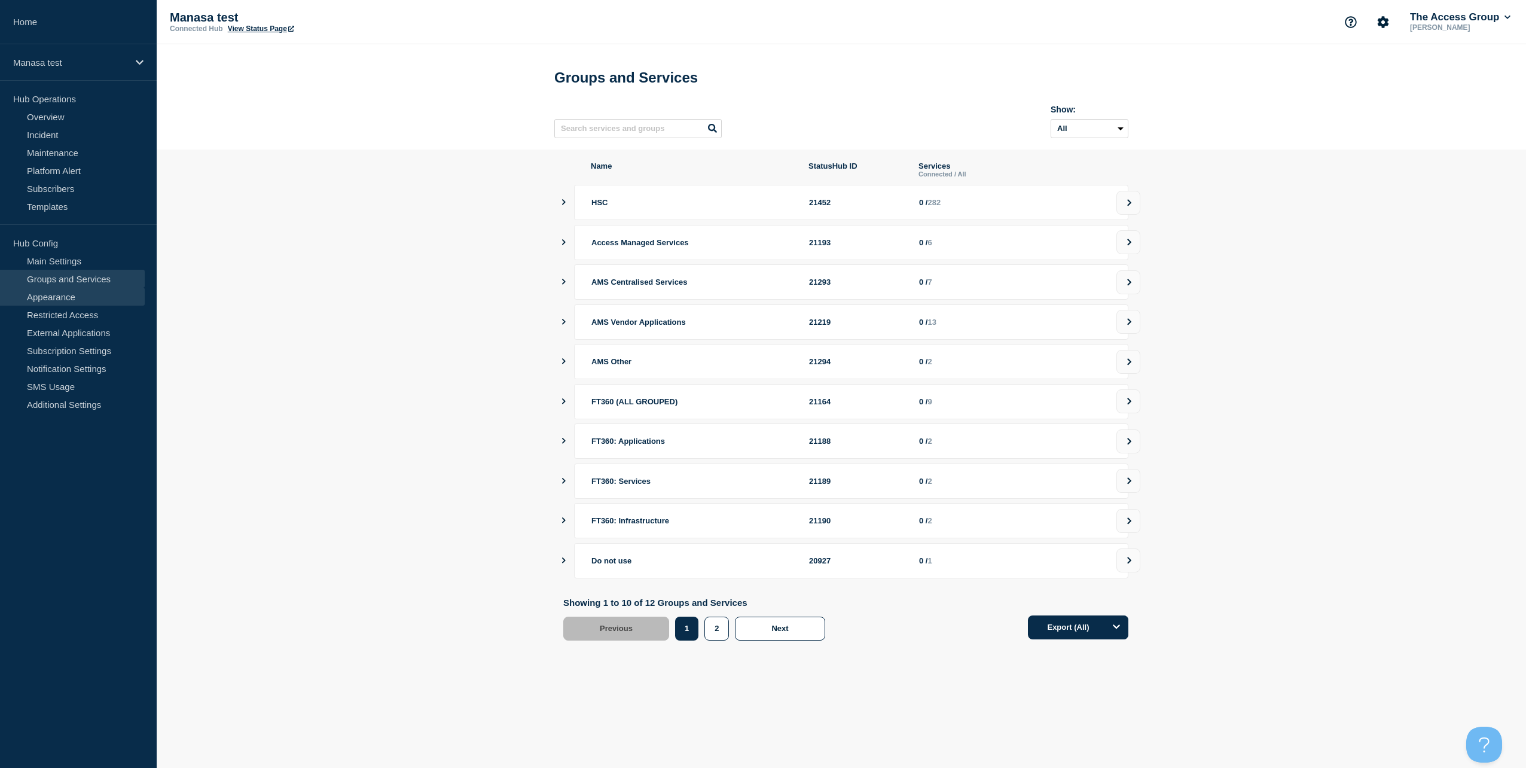
click at [65, 296] on link "Appearance" at bounding box center [72, 297] width 145 height 18
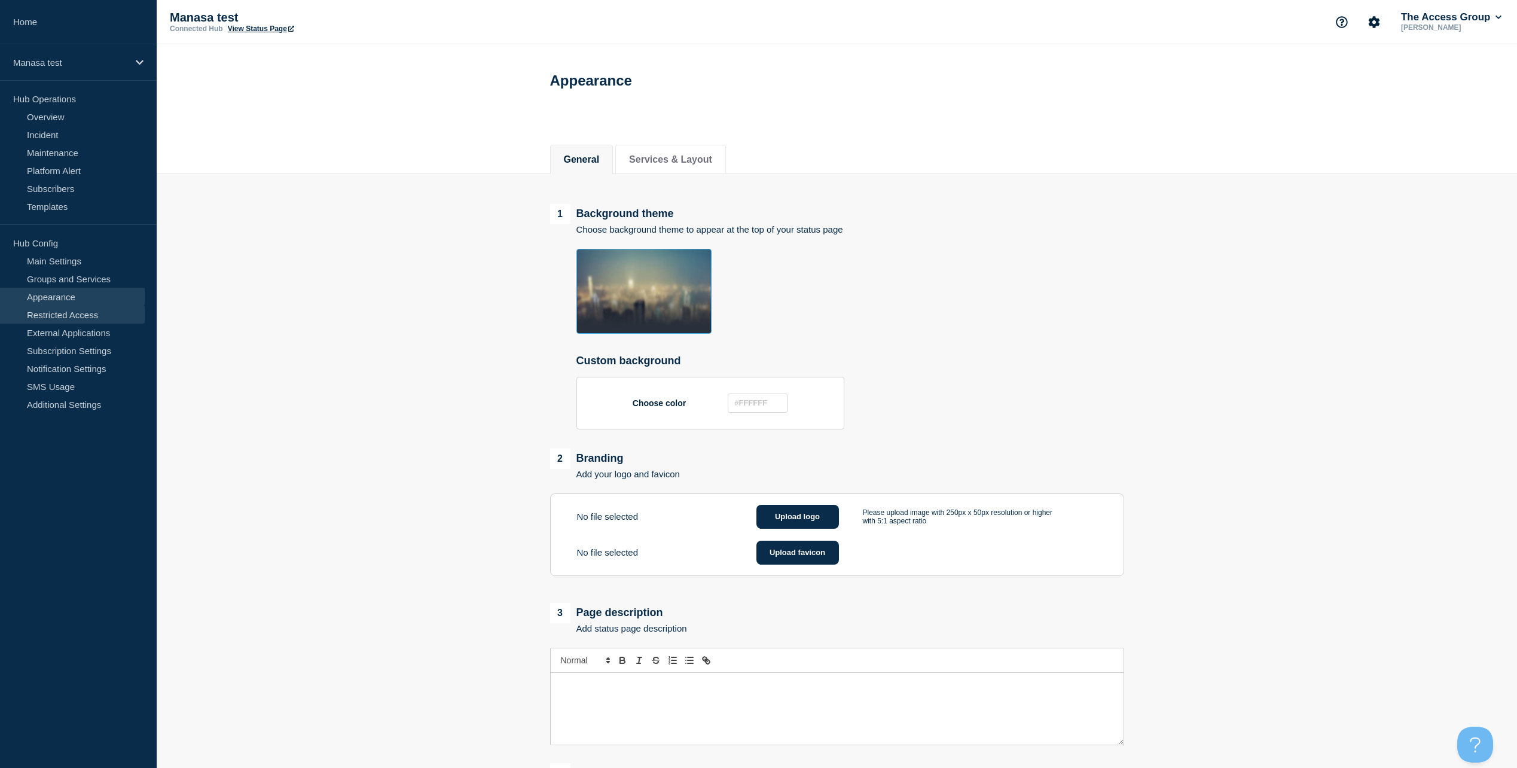
click at [77, 318] on link "Restricted Access" at bounding box center [72, 314] width 145 height 18
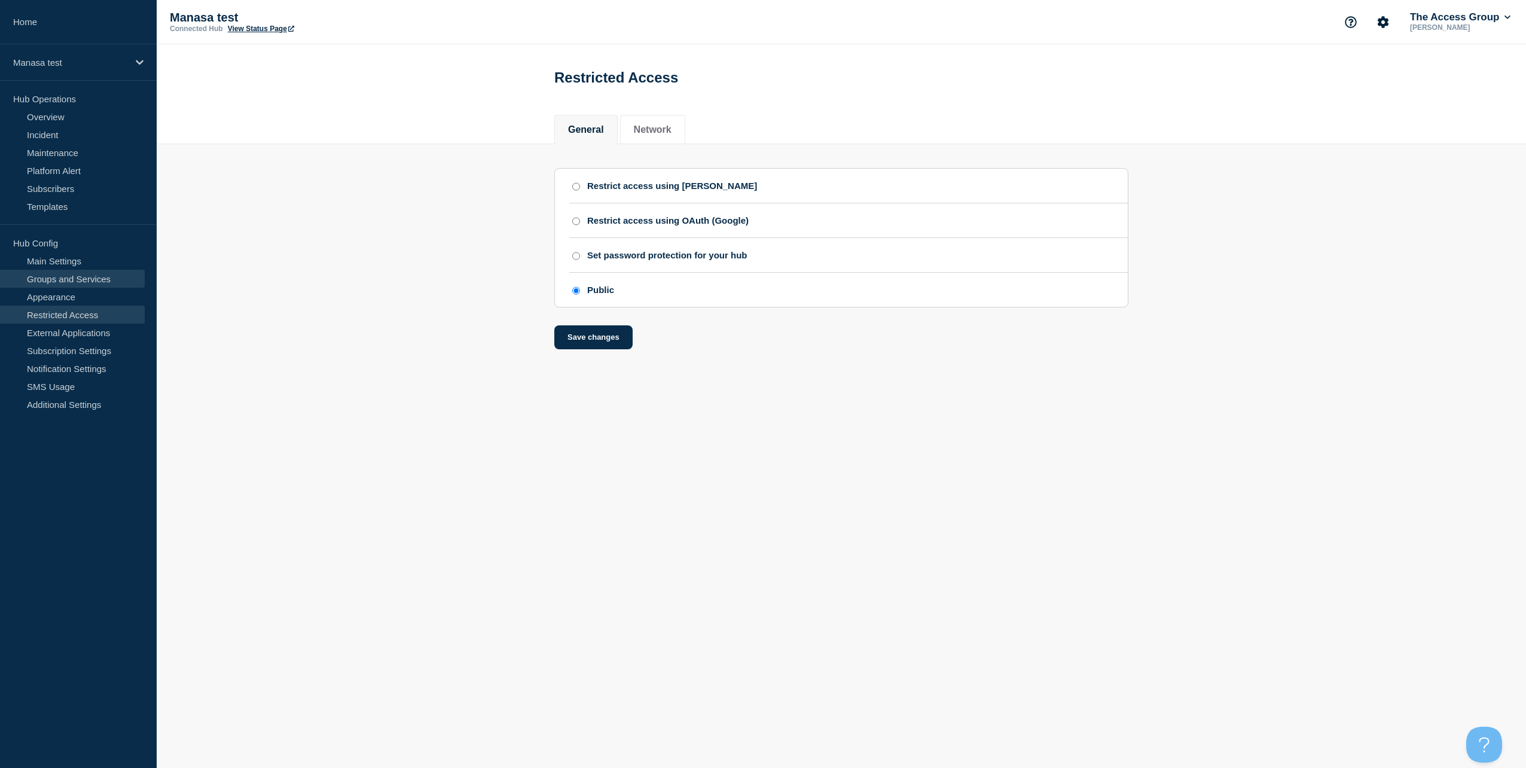
click at [59, 275] on link "Groups and Services" at bounding box center [72, 279] width 145 height 18
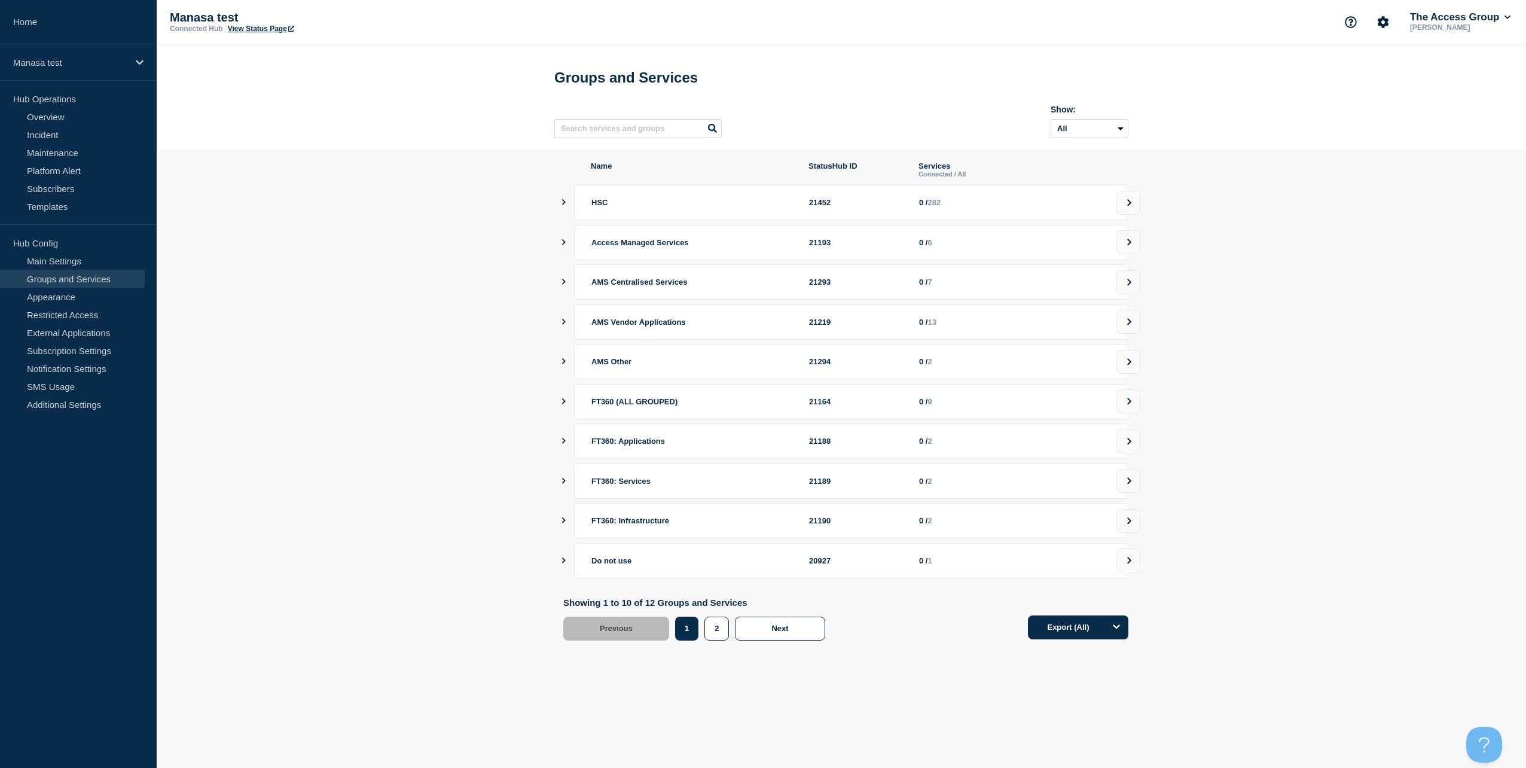
click at [564, 245] on icon "showServices" at bounding box center [564, 242] width 8 height 6
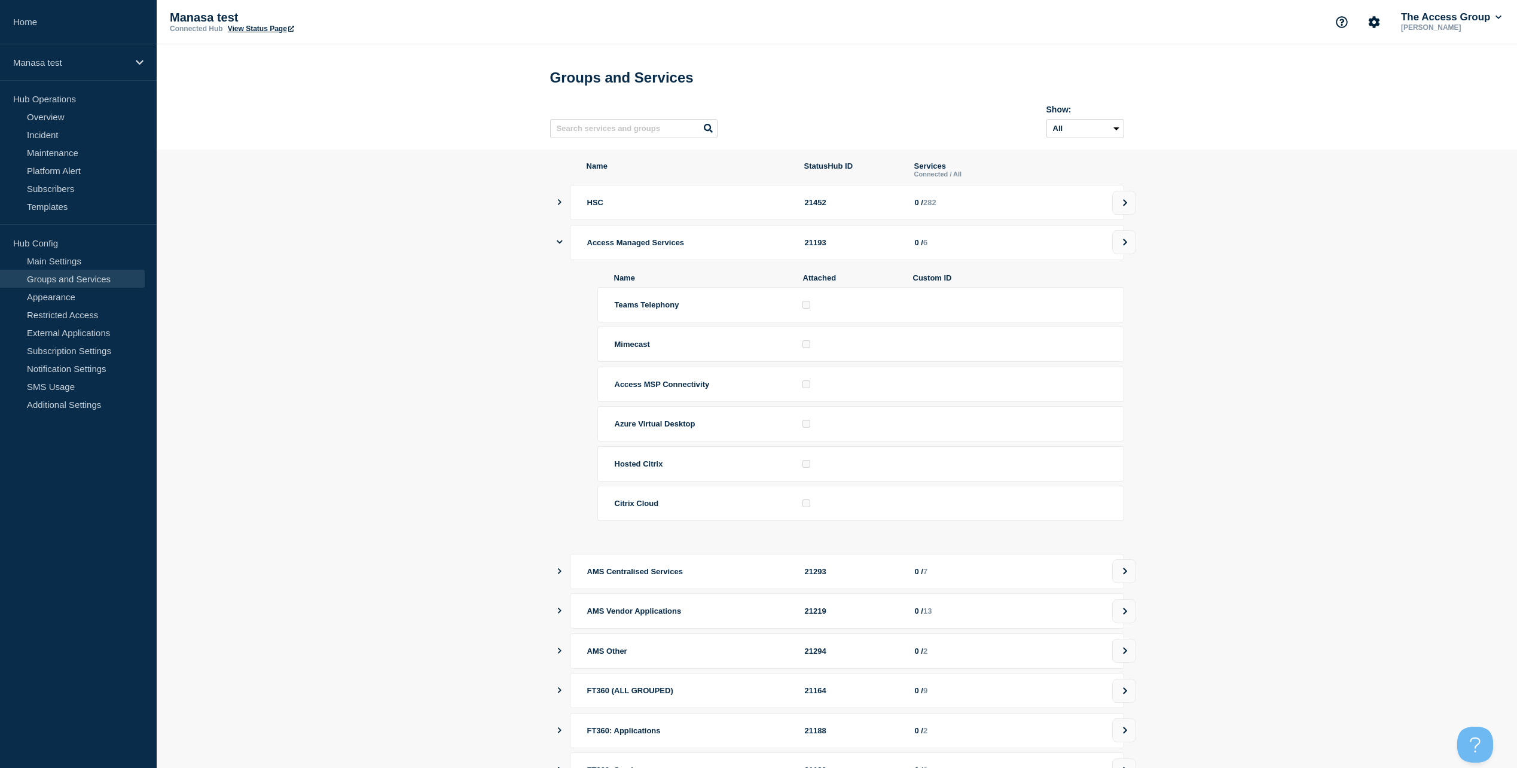
click at [558, 246] on icon "showServices" at bounding box center [560, 242] width 6 height 8
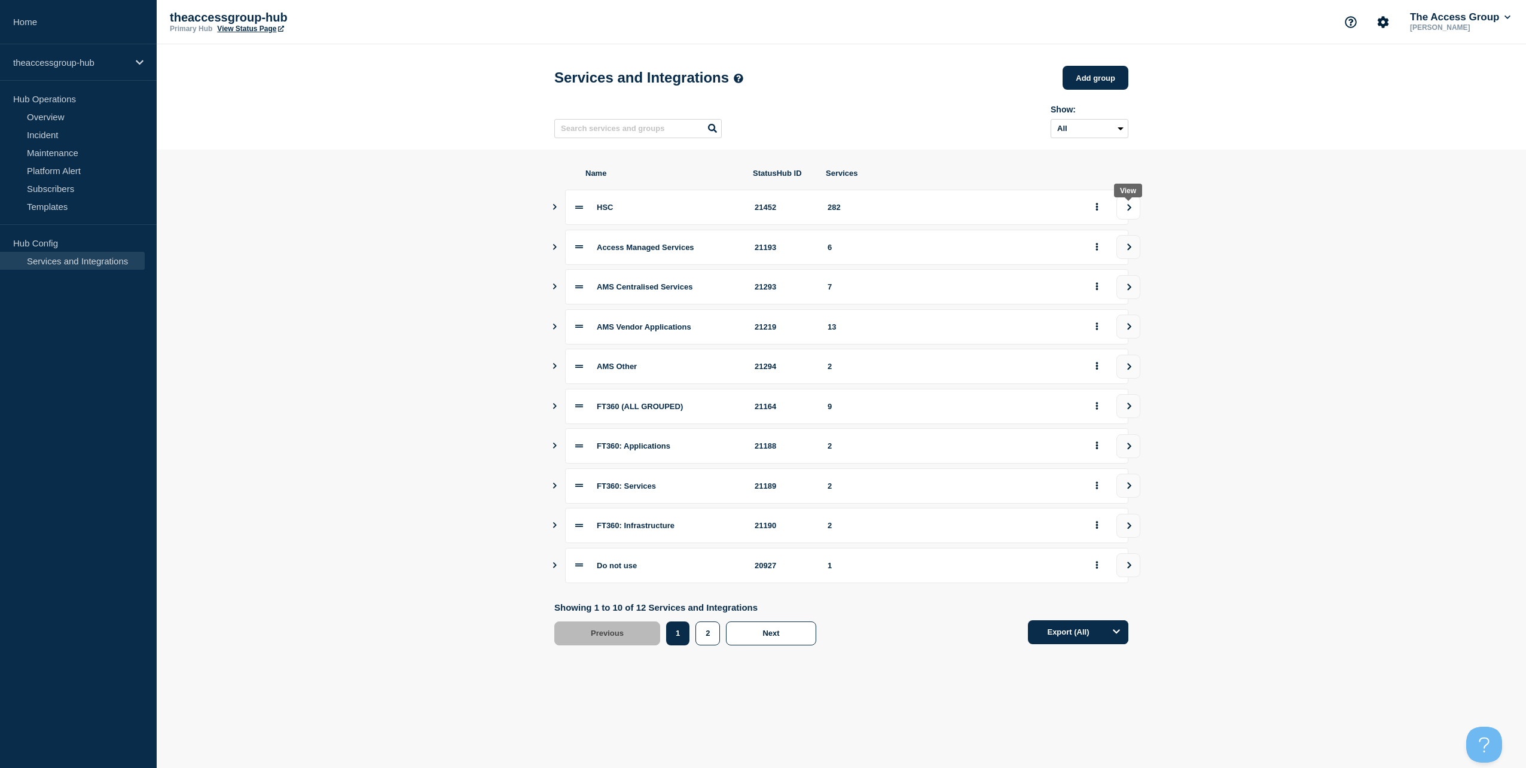
click at [1127, 208] on icon "view group" at bounding box center [1129, 207] width 8 height 7
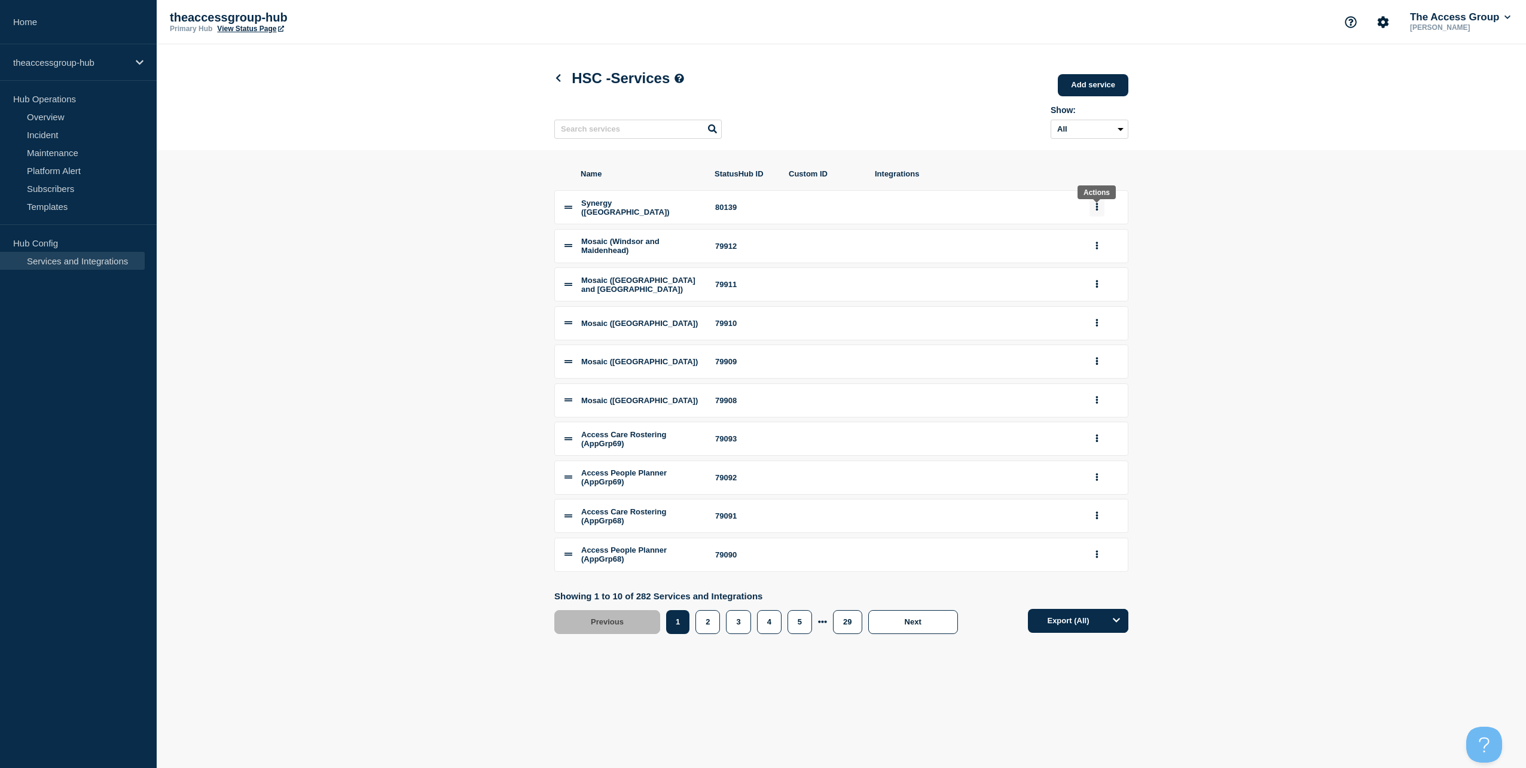
click at [1101, 213] on button "group actions" at bounding box center [1096, 207] width 15 height 19
click at [1099, 233] on button "Edit" at bounding box center [1104, 228] width 60 height 19
click at [615, 215] on span "Synergy ([GEOGRAPHIC_DATA])" at bounding box center [625, 207] width 88 height 18
click at [1100, 88] on link "Add service" at bounding box center [1092, 85] width 71 height 22
